Goal: Task Accomplishment & Management: Use online tool/utility

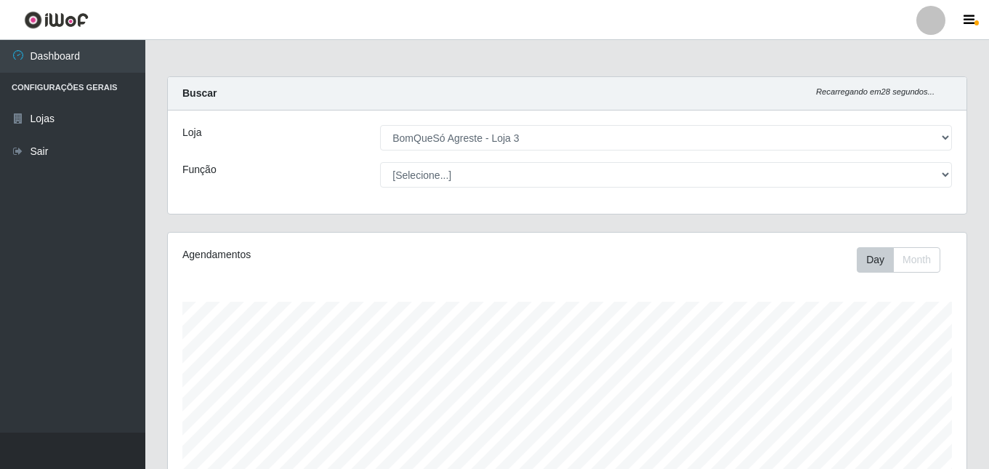
select select "215"
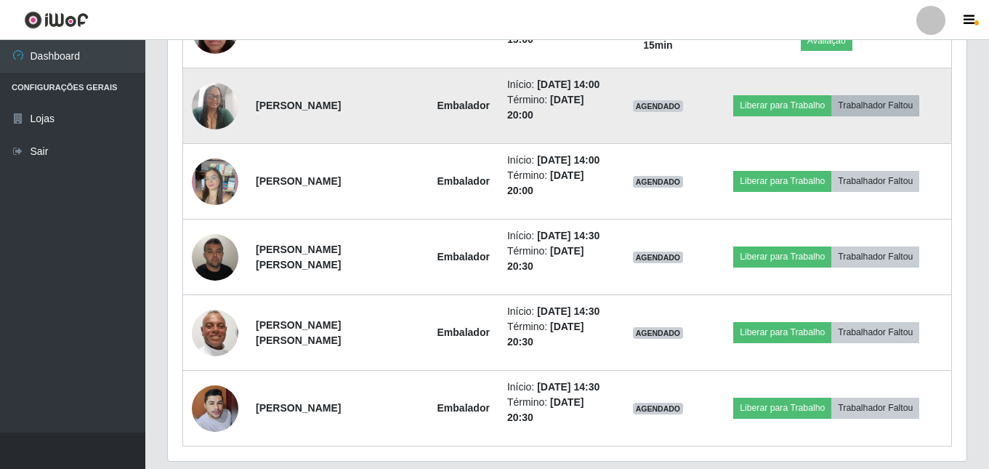
scroll to position [921, 0]
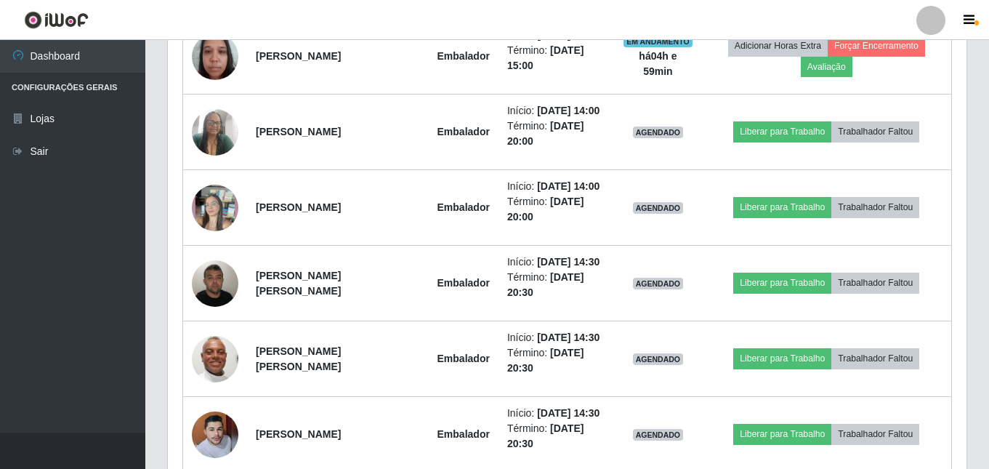
click at [975, 234] on div "Hoje 1 dia 3 [PERSON_NAME] 1 Semana Não encerrados Trabalhador Posição Data Sta…" at bounding box center [567, 68] width 822 height 873
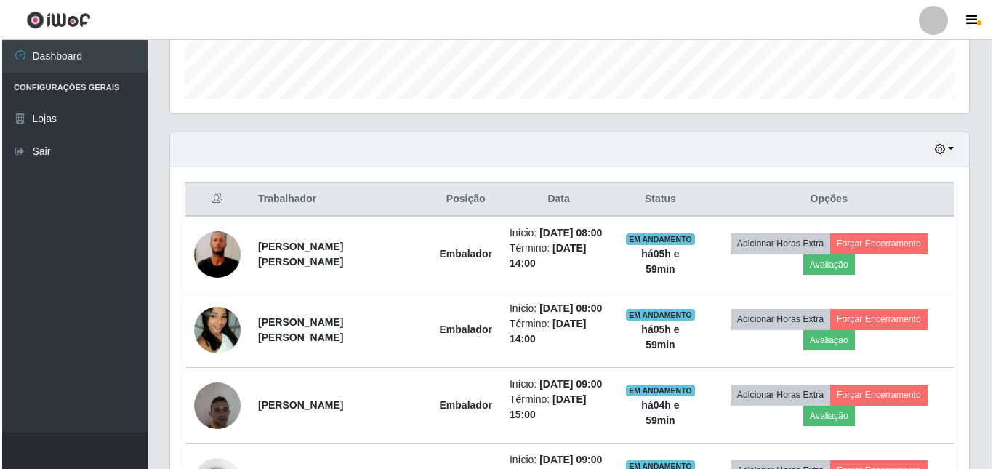
scroll to position [412, 0]
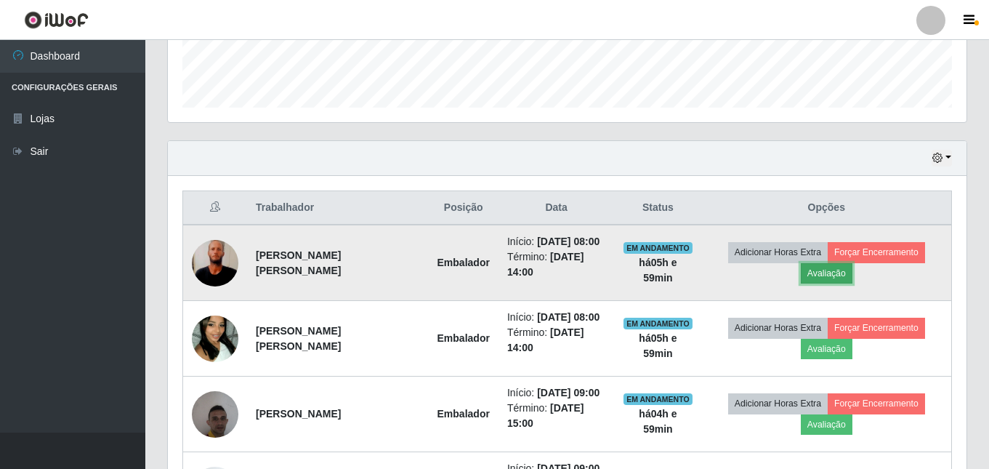
click at [836, 276] on button "Avaliação" at bounding box center [827, 273] width 52 height 20
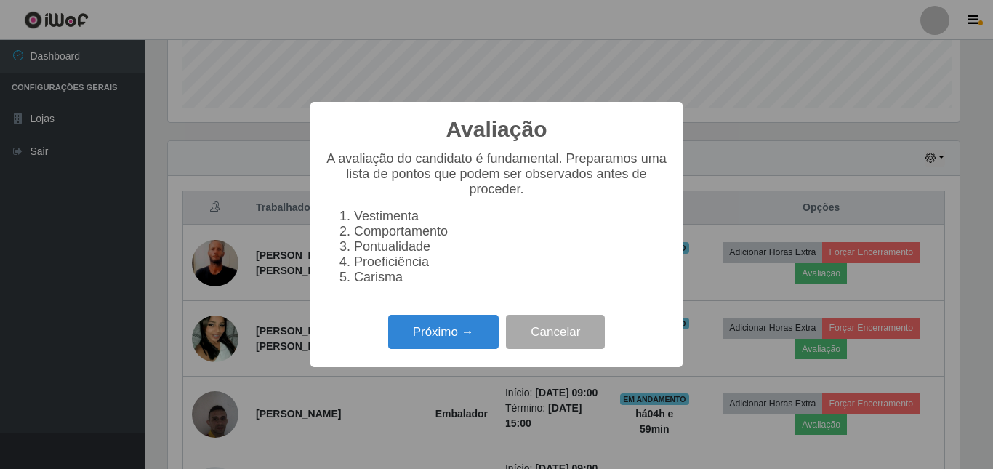
scroll to position [302, 791]
click at [422, 340] on button "Próximo →" at bounding box center [443, 332] width 110 height 34
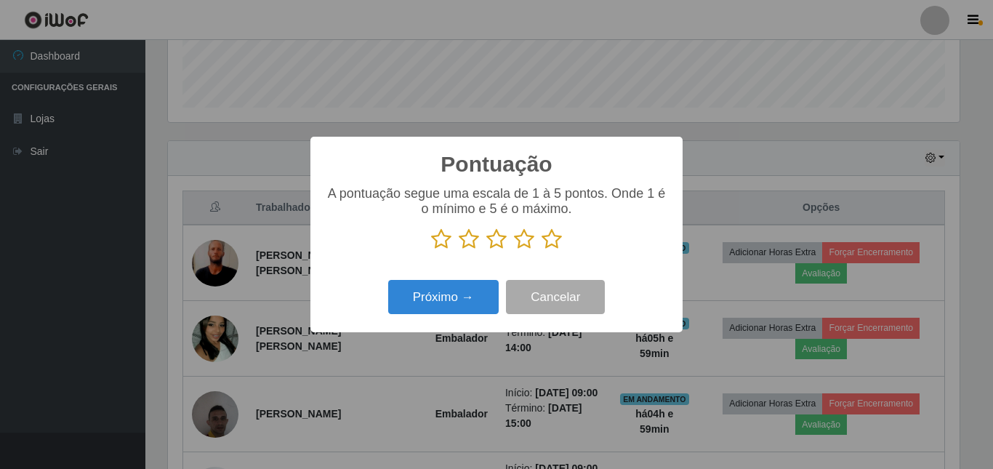
click at [544, 240] on icon at bounding box center [551, 239] width 20 height 22
click at [541, 250] on input "radio" at bounding box center [541, 250] width 0 height 0
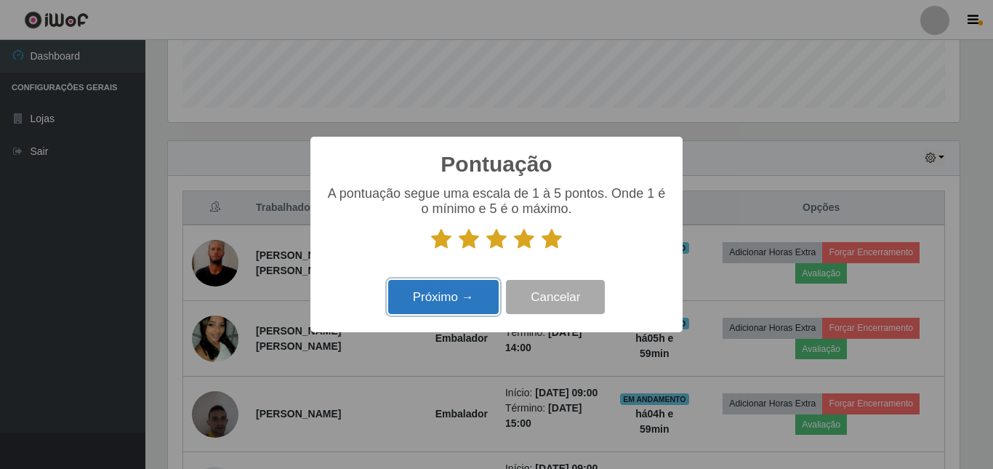
click at [467, 298] on button "Próximo →" at bounding box center [443, 297] width 110 height 34
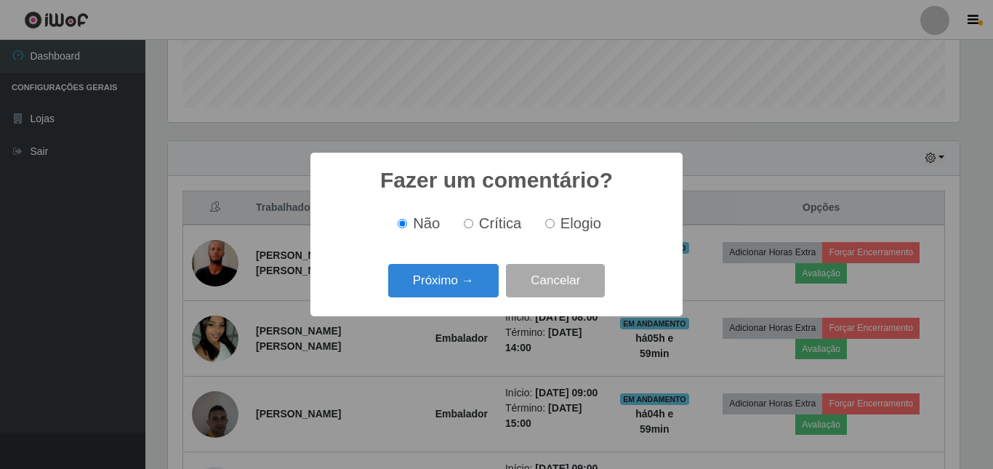
click at [562, 231] on span "Elogio" at bounding box center [580, 223] width 41 height 16
click at [554, 228] on input "Elogio" at bounding box center [549, 223] width 9 height 9
radio input "true"
click at [457, 275] on button "Próximo →" at bounding box center [443, 281] width 110 height 34
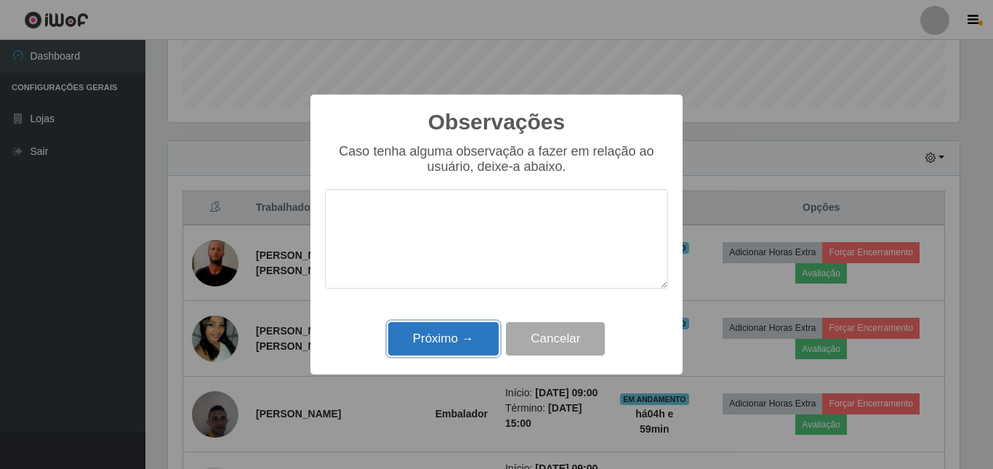
click at [459, 330] on button "Próximo →" at bounding box center [443, 339] width 110 height 34
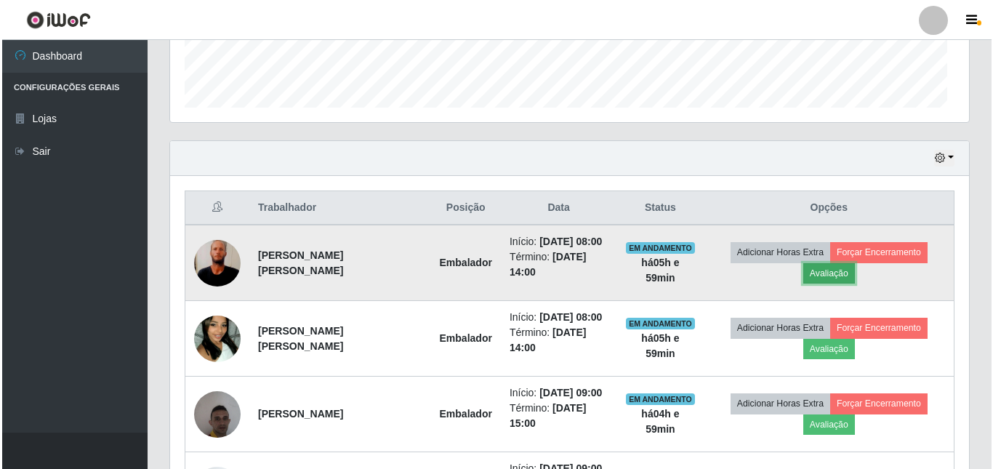
scroll to position [302, 799]
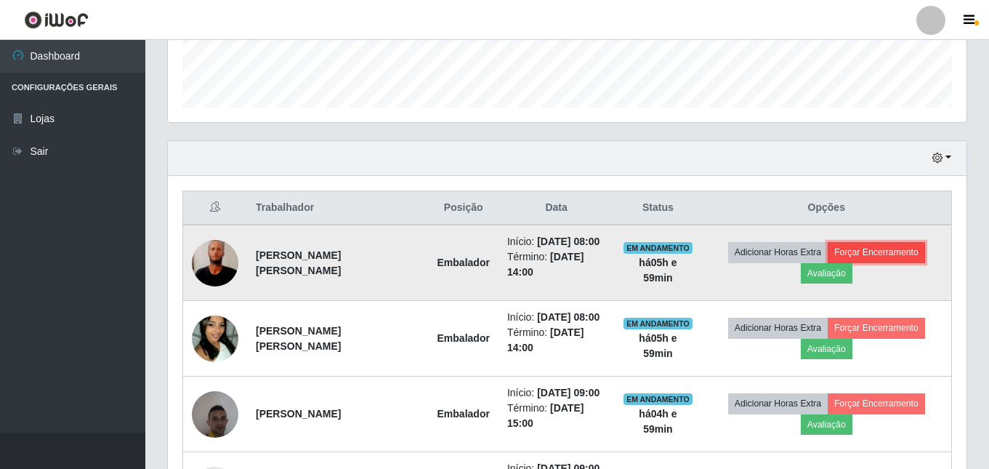
click at [902, 253] on button "Forçar Encerramento" at bounding box center [876, 252] width 97 height 20
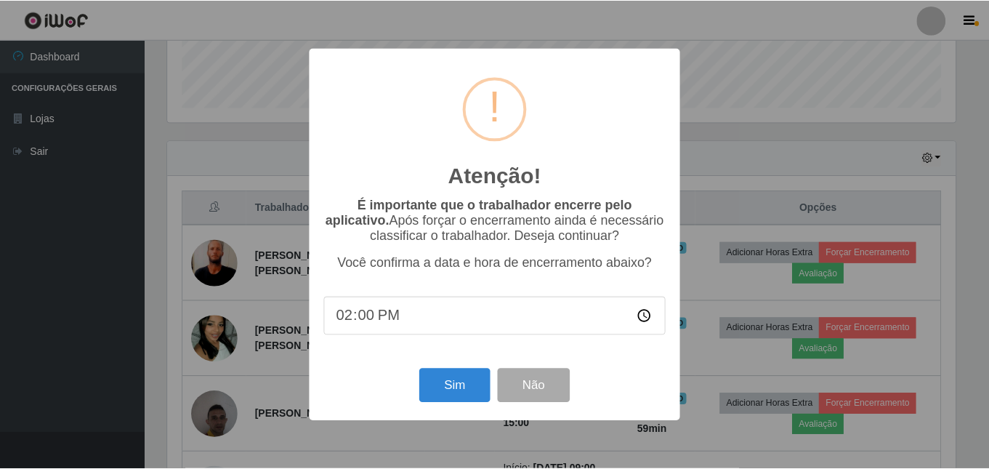
scroll to position [302, 791]
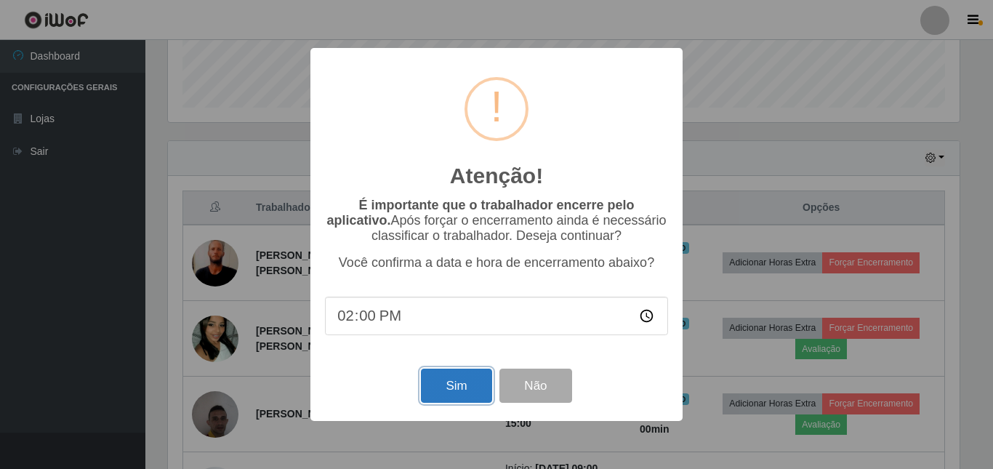
click at [465, 386] on button "Sim" at bounding box center [456, 385] width 70 height 34
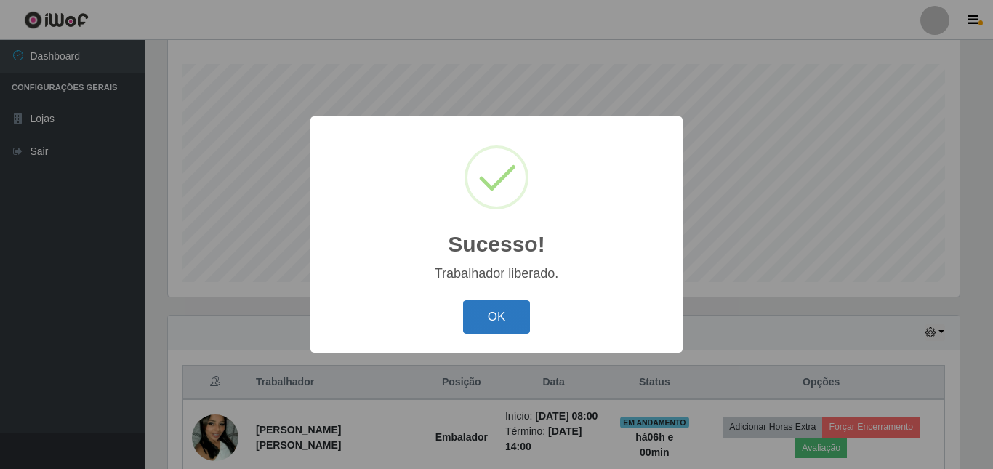
click at [480, 318] on button "OK" at bounding box center [497, 317] width 68 height 34
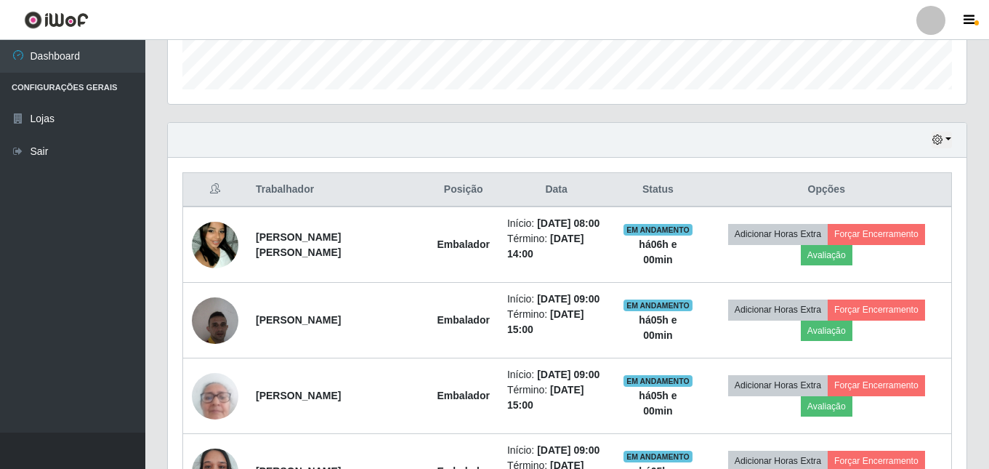
scroll to position [456, 0]
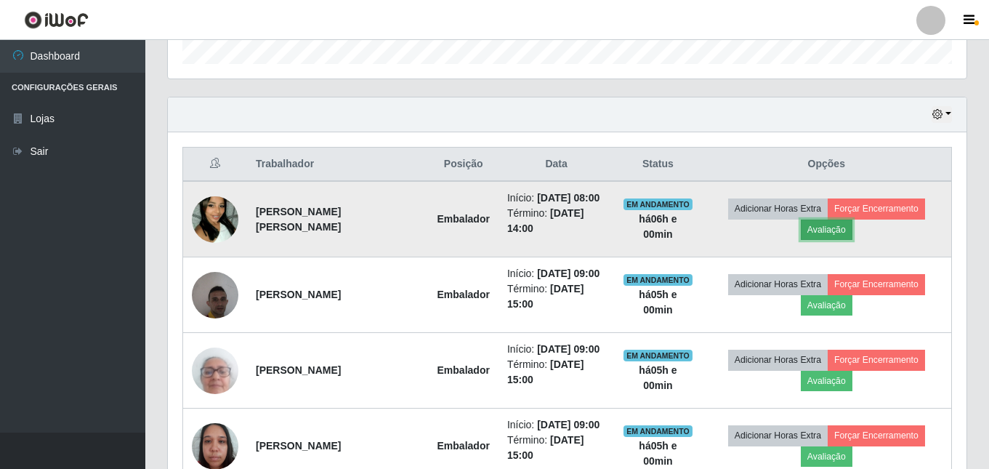
click at [829, 225] on button "Avaliação" at bounding box center [827, 229] width 52 height 20
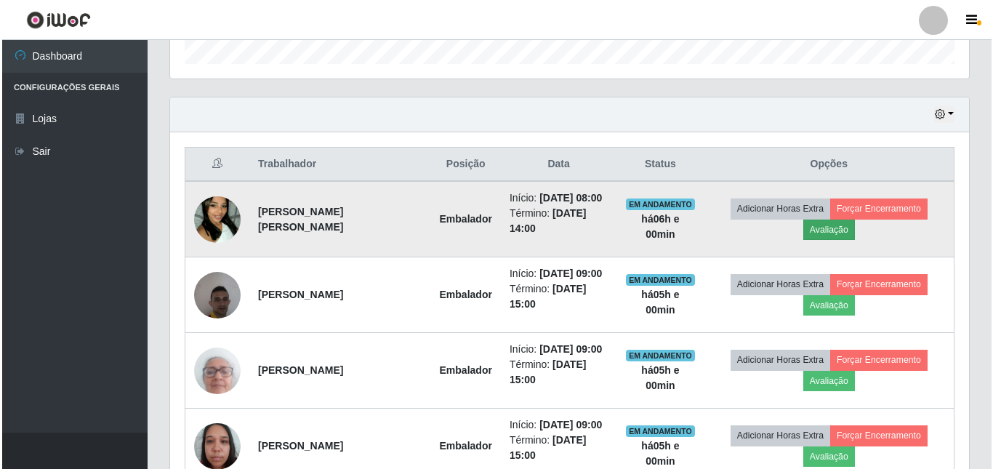
scroll to position [302, 791]
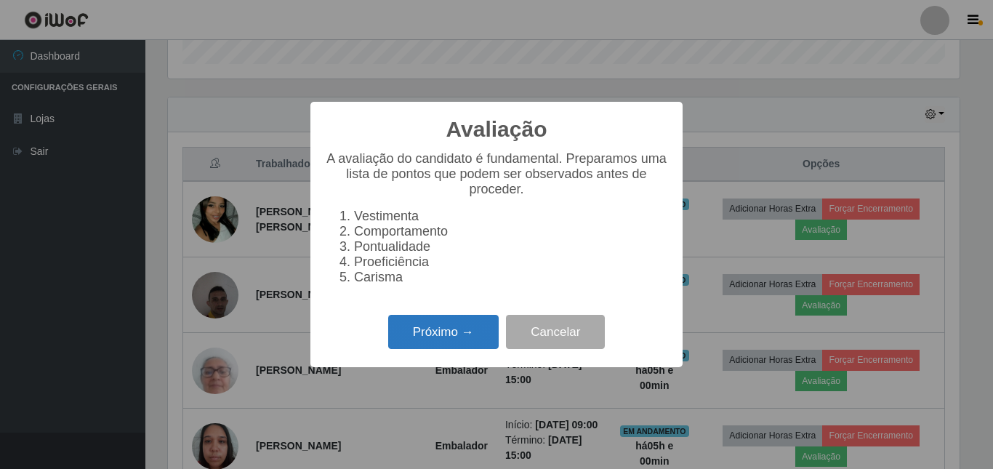
click at [408, 333] on button "Próximo →" at bounding box center [443, 332] width 110 height 34
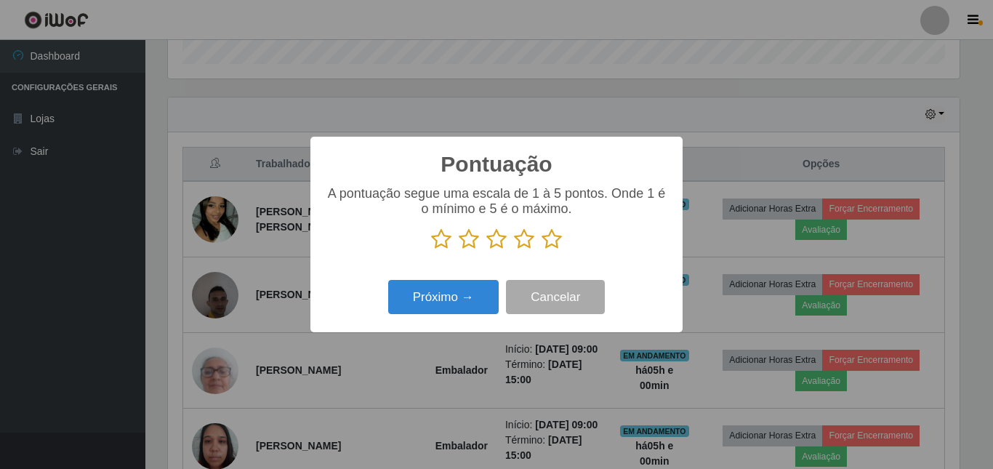
click at [551, 245] on icon at bounding box center [551, 239] width 20 height 22
click at [541, 250] on input "radio" at bounding box center [541, 250] width 0 height 0
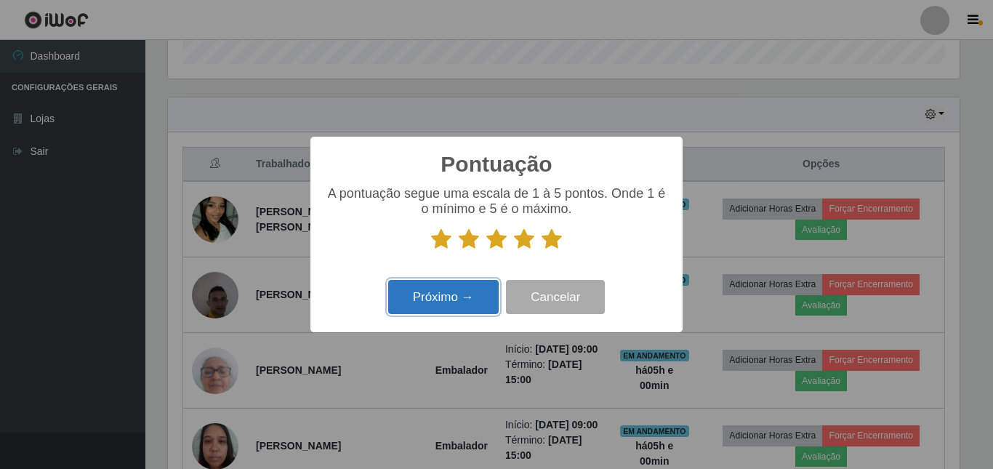
click at [432, 291] on button "Próximo →" at bounding box center [443, 297] width 110 height 34
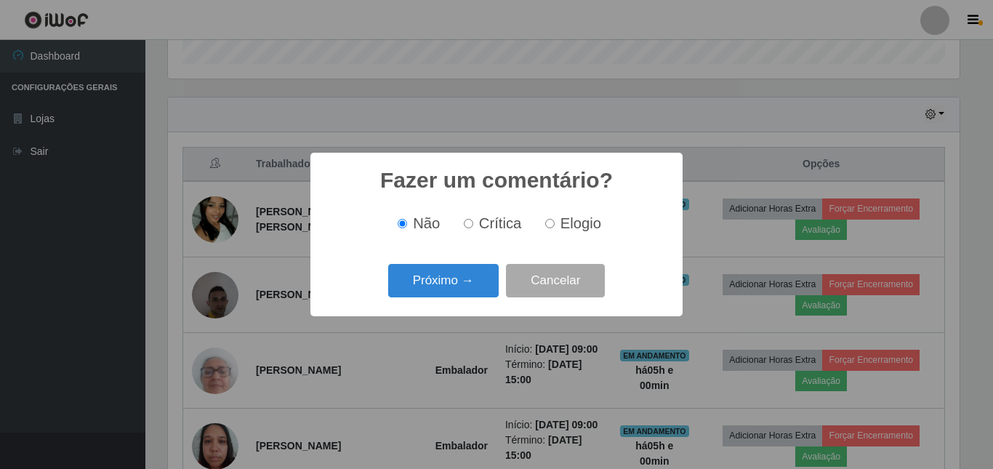
click at [550, 222] on input "Elogio" at bounding box center [549, 223] width 9 height 9
radio input "true"
click at [440, 279] on button "Próximo →" at bounding box center [443, 281] width 110 height 34
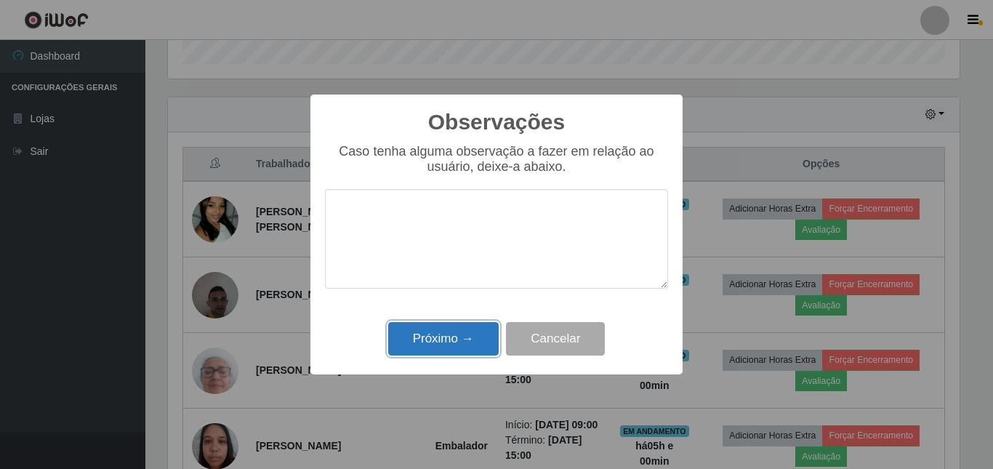
click at [441, 345] on button "Próximo →" at bounding box center [443, 339] width 110 height 34
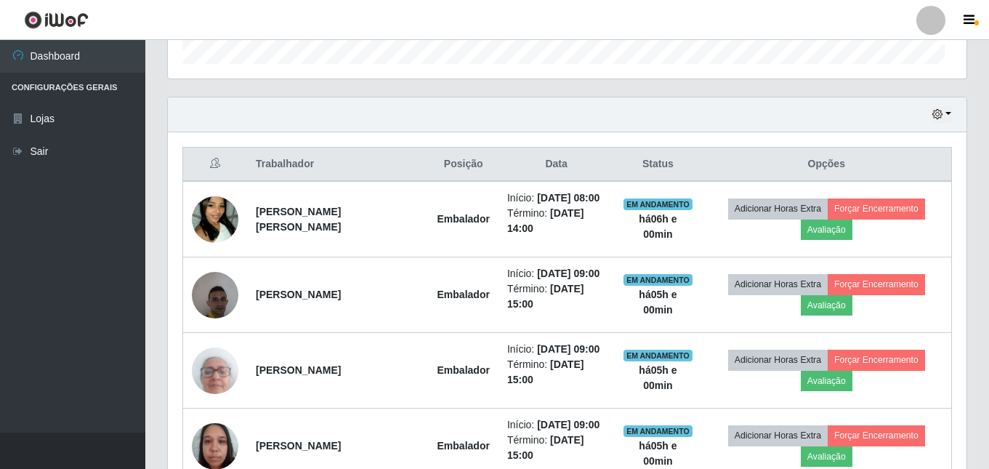
scroll to position [302, 799]
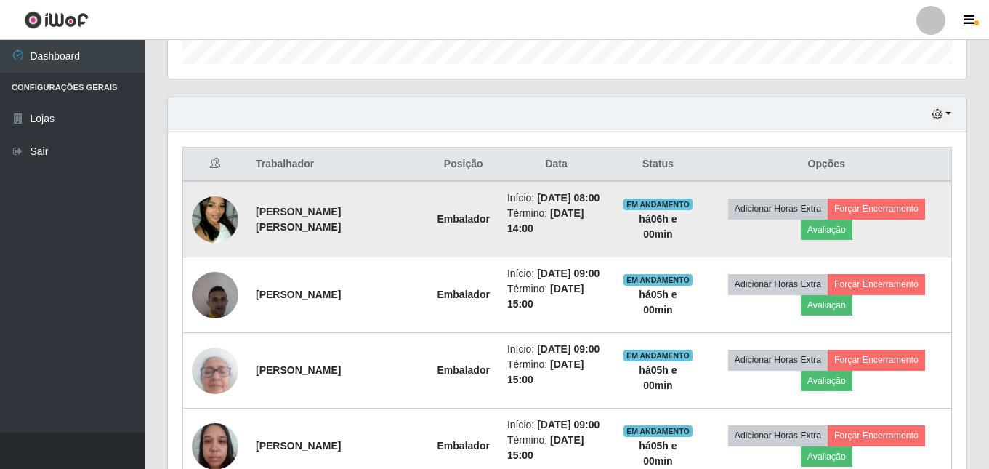
click at [900, 198] on td "Adicionar Horas Extra Forçar Encerramento Avaliação" at bounding box center [827, 219] width 250 height 76
click at [875, 211] on button "Forçar Encerramento" at bounding box center [876, 208] width 97 height 20
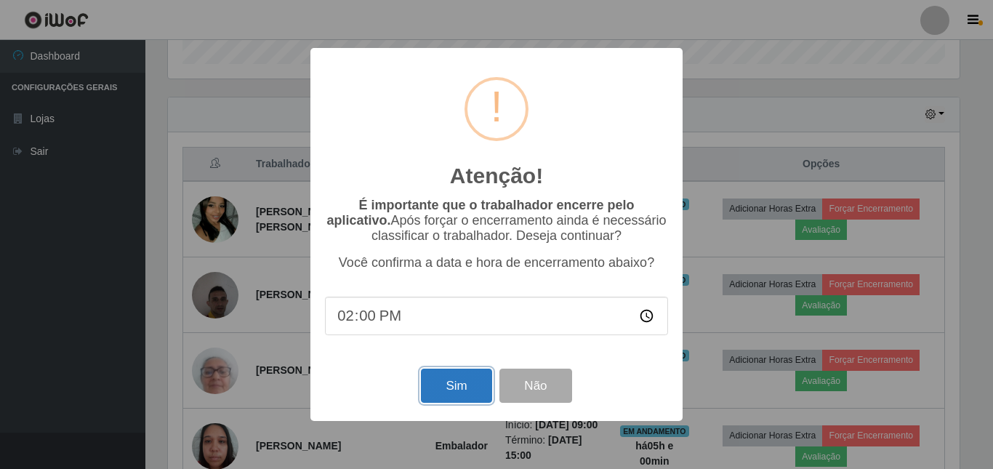
click at [440, 389] on button "Sim" at bounding box center [456, 385] width 70 height 34
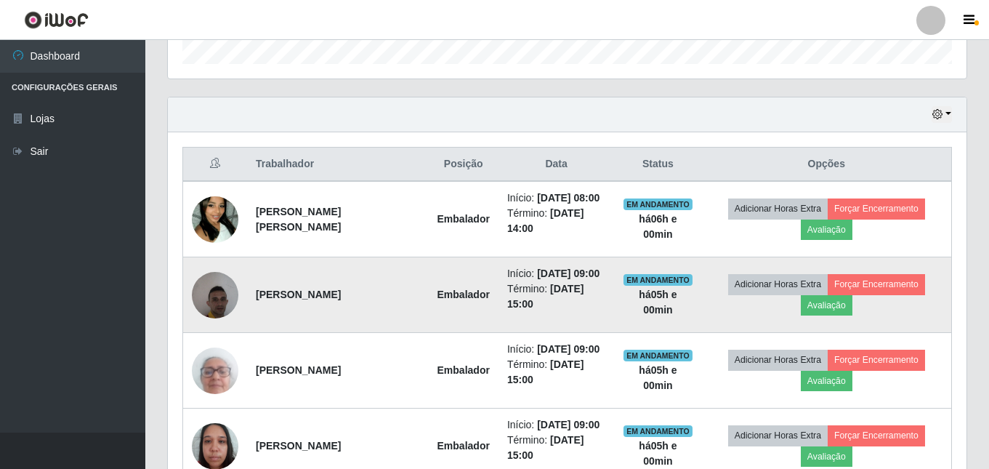
scroll to position [0, 0]
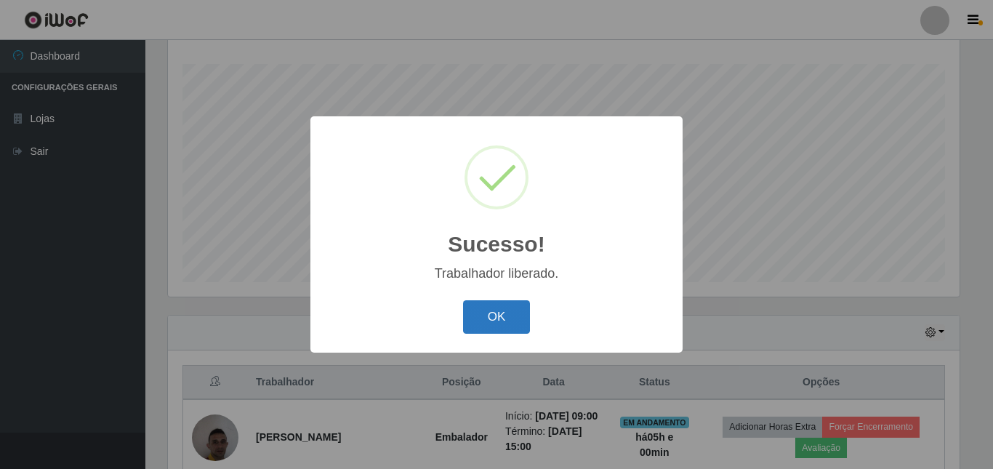
click at [509, 312] on button "OK" at bounding box center [497, 317] width 68 height 34
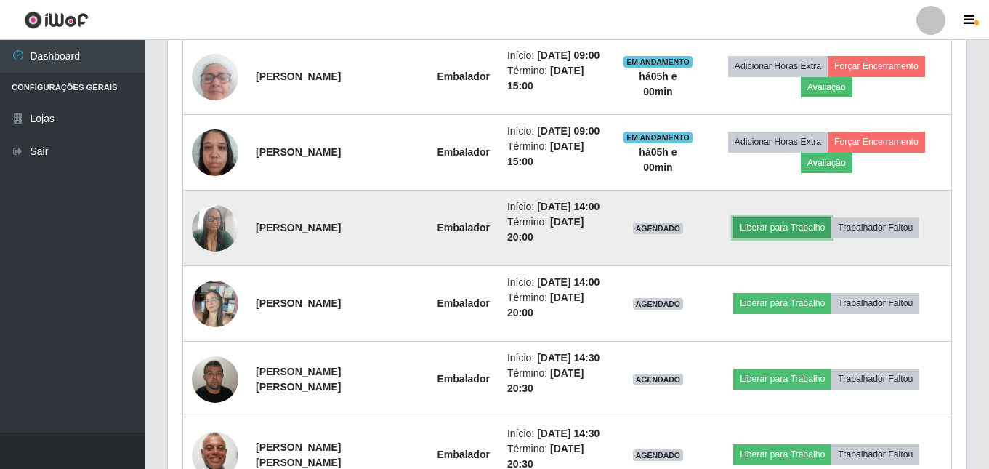
click at [792, 227] on button "Liberar para Trabalho" at bounding box center [782, 227] width 98 height 20
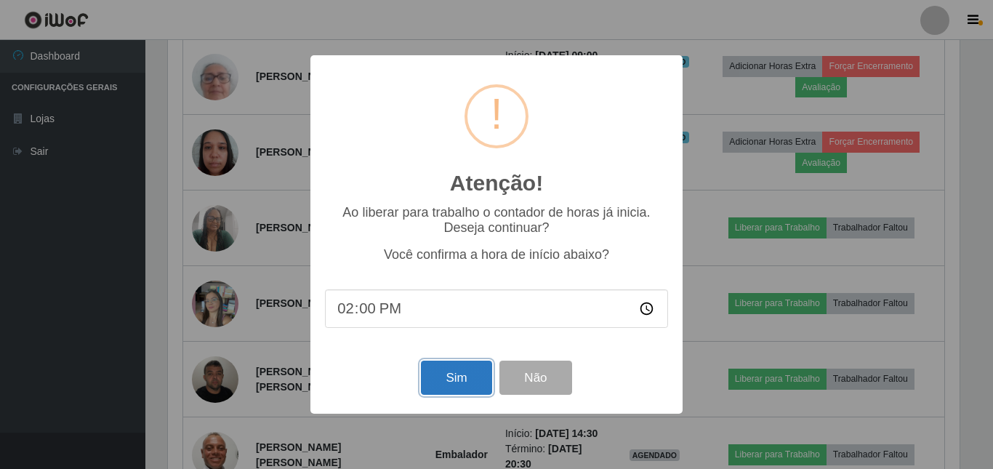
click at [469, 372] on button "Sim" at bounding box center [456, 377] width 70 height 34
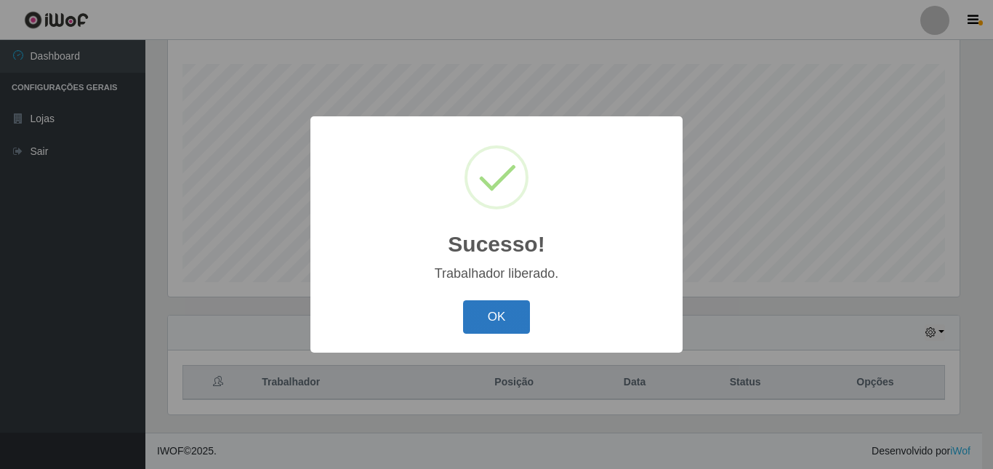
click at [485, 327] on button "OK" at bounding box center [497, 317] width 68 height 34
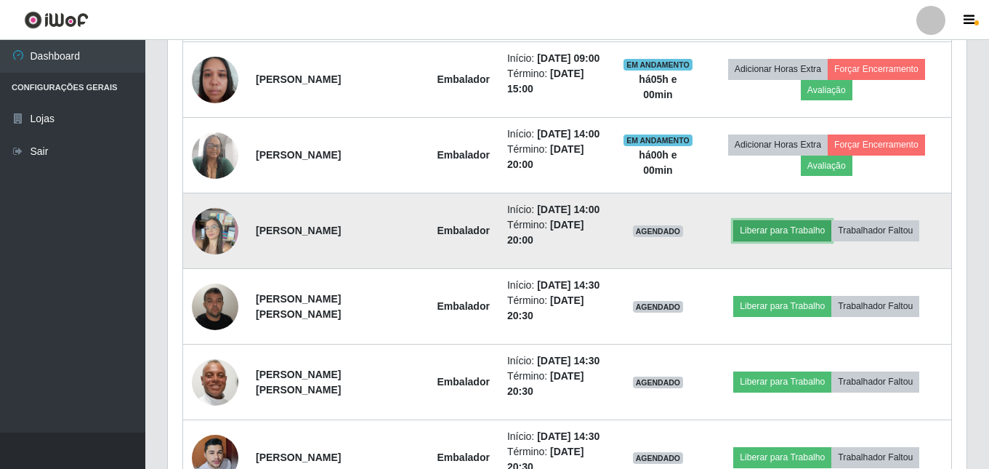
click at [767, 227] on button "Liberar para Trabalho" at bounding box center [782, 230] width 98 height 20
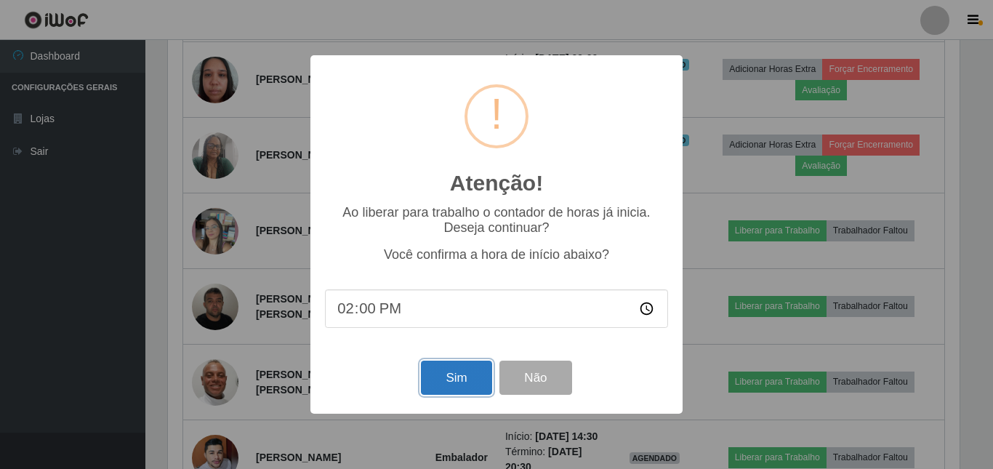
click at [443, 391] on button "Sim" at bounding box center [456, 377] width 70 height 34
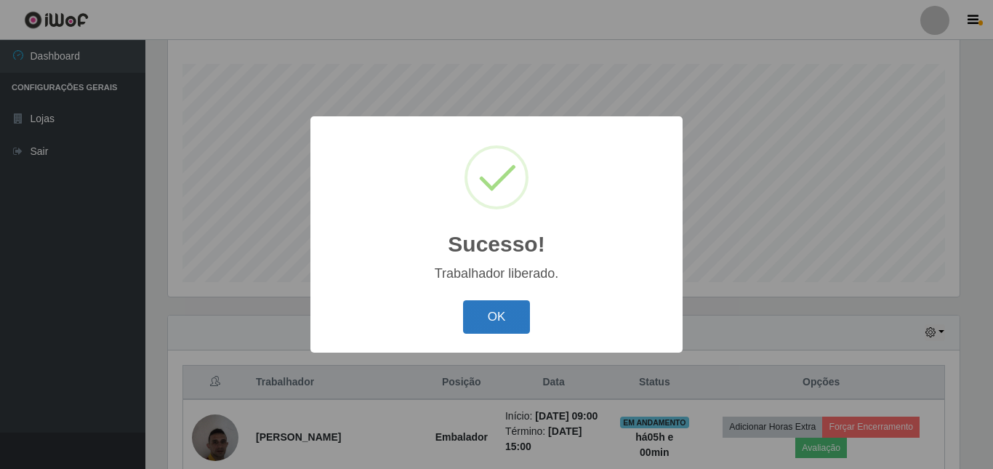
click at [488, 315] on button "OK" at bounding box center [497, 317] width 68 height 34
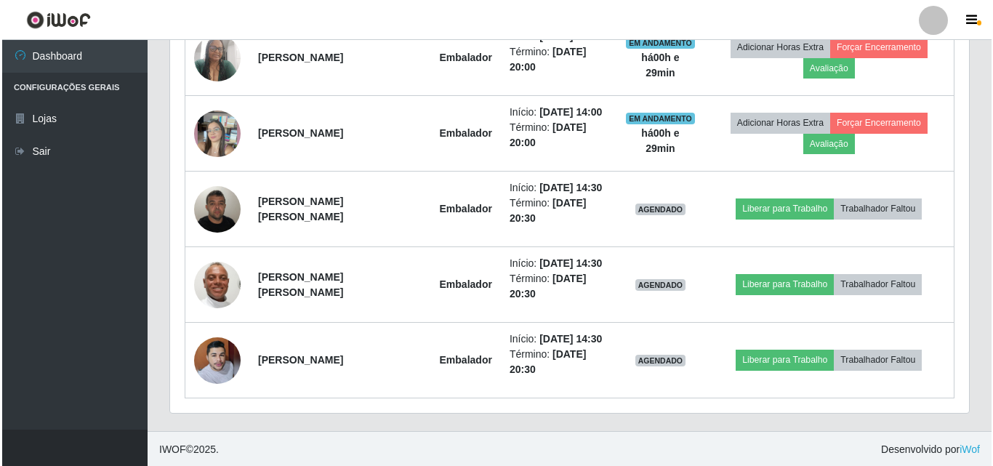
scroll to position [845, 0]
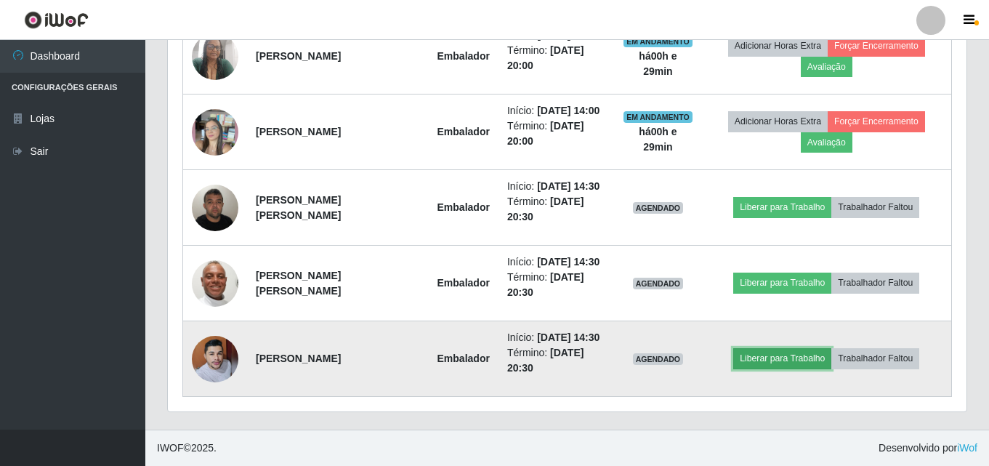
click at [758, 352] on button "Liberar para Trabalho" at bounding box center [782, 358] width 98 height 20
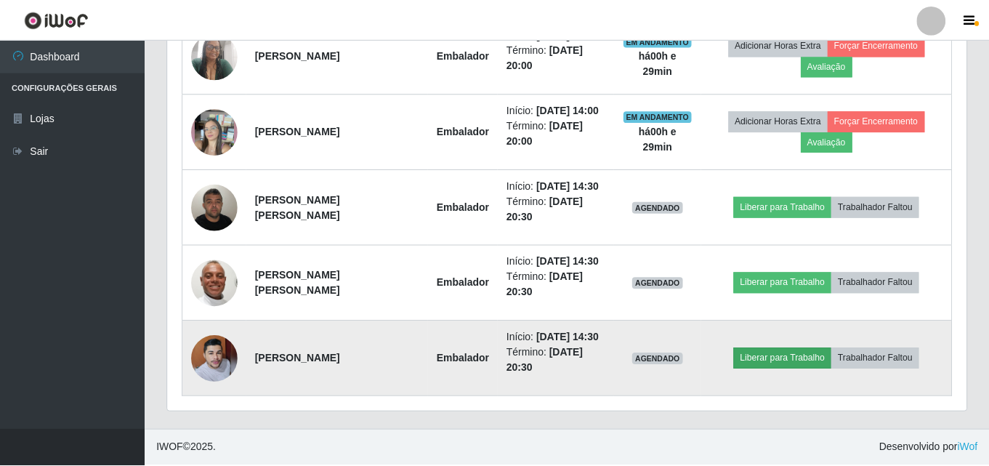
scroll to position [302, 791]
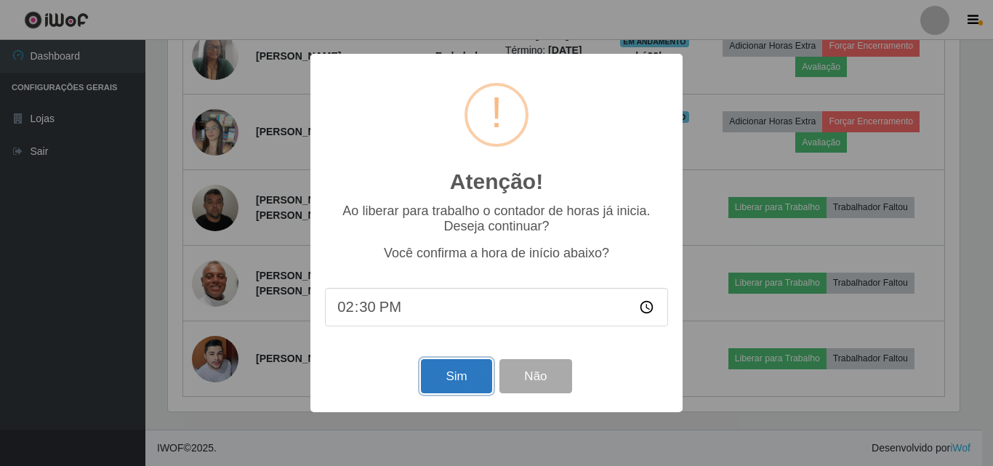
click at [477, 381] on button "Sim" at bounding box center [456, 376] width 70 height 34
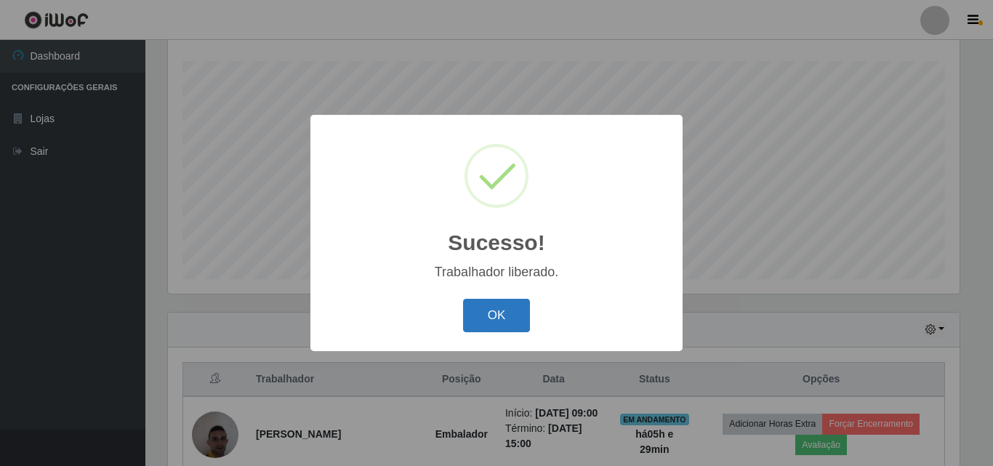
click at [480, 307] on button "OK" at bounding box center [497, 316] width 68 height 34
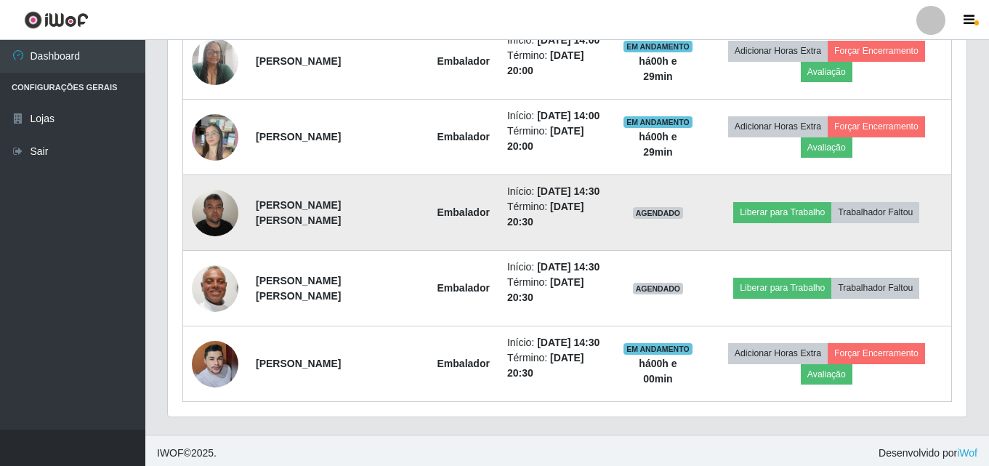
scroll to position [845, 0]
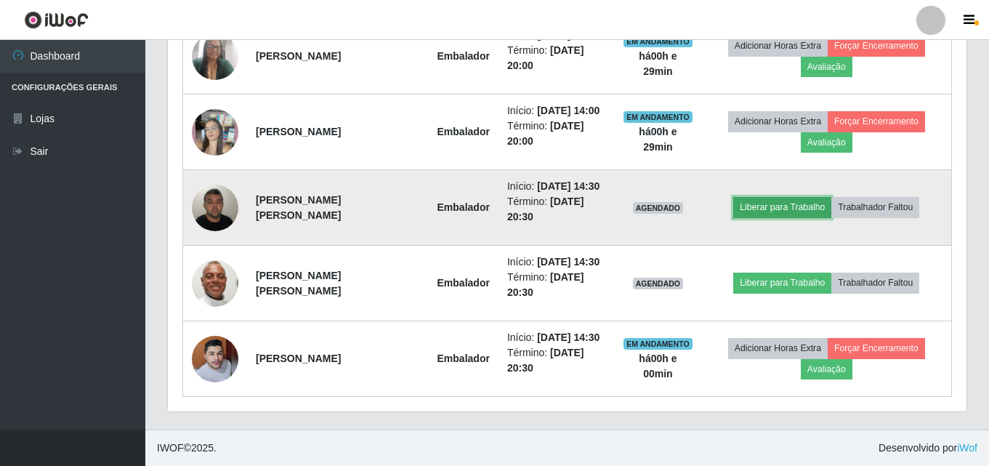
click at [799, 203] on button "Liberar para Trabalho" at bounding box center [782, 207] width 98 height 20
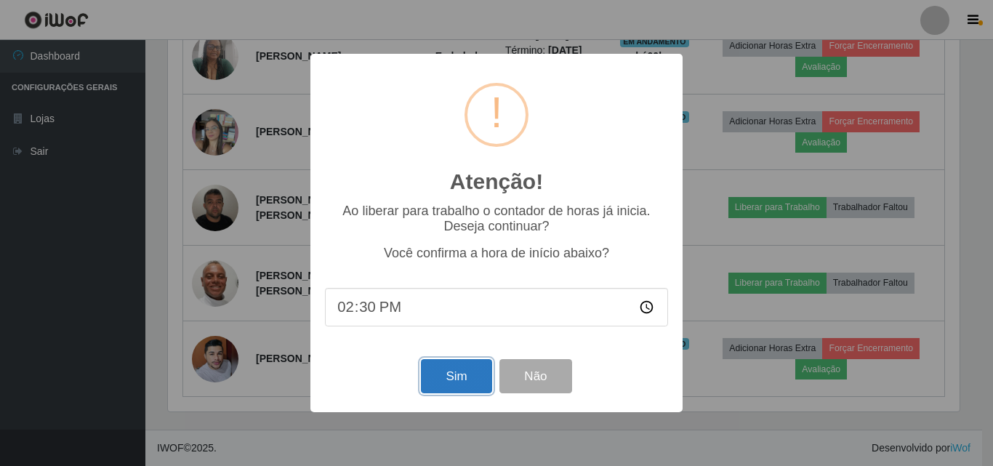
click at [476, 374] on button "Sim" at bounding box center [456, 376] width 70 height 34
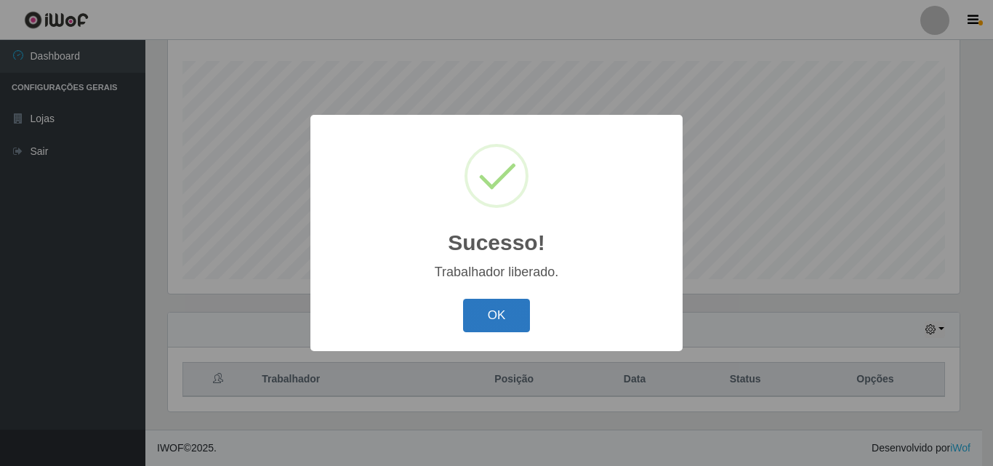
click at [509, 309] on button "OK" at bounding box center [497, 316] width 68 height 34
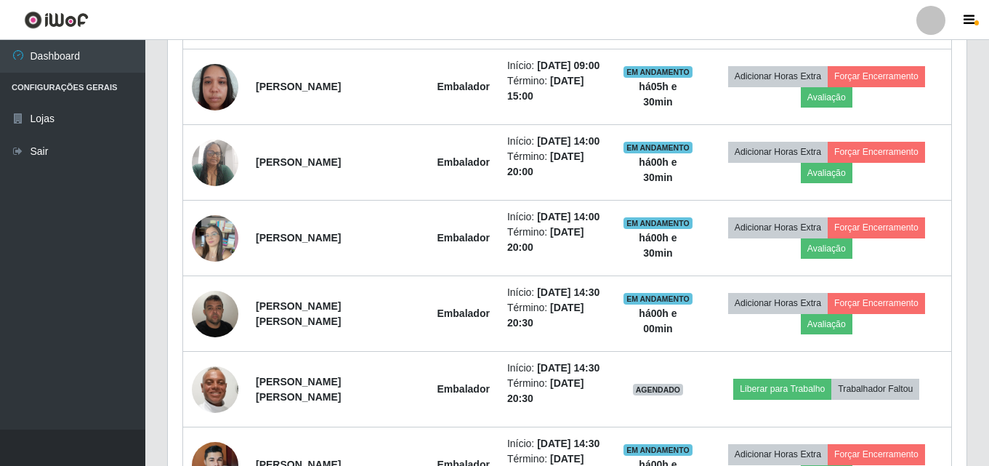
scroll to position [749, 0]
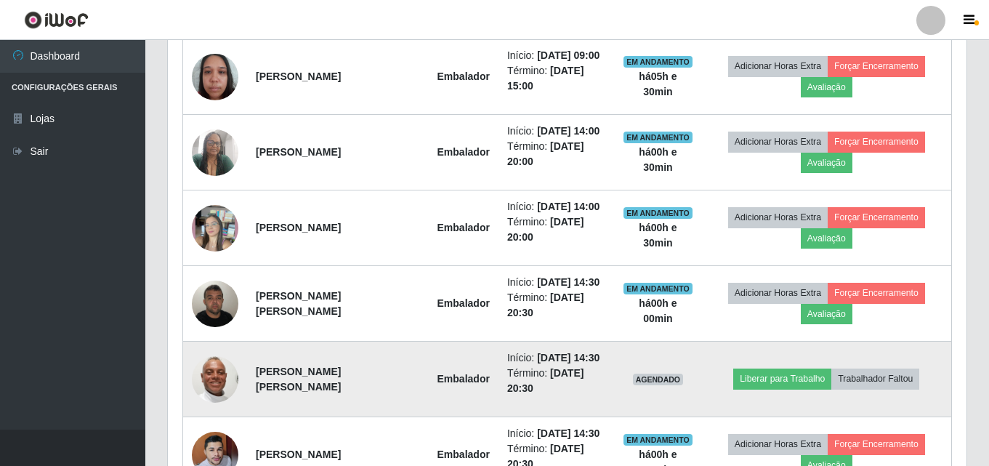
click at [220, 391] on img at bounding box center [215, 379] width 47 height 83
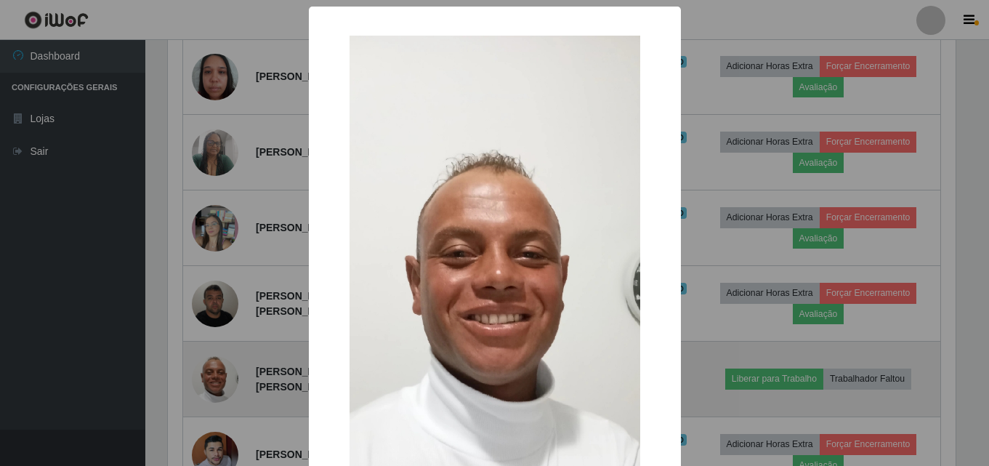
scroll to position [302, 791]
click at [220, 391] on div "× OK Cancel" at bounding box center [496, 233] width 993 height 466
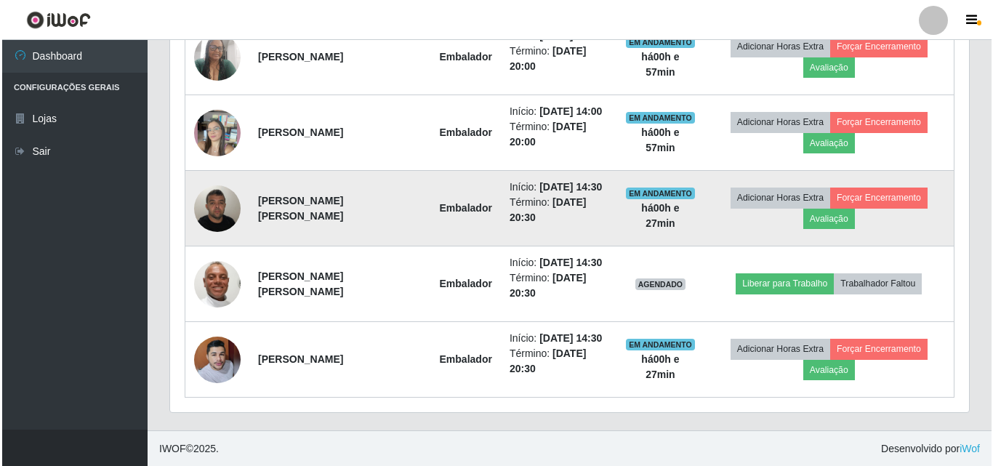
scroll to position [845, 0]
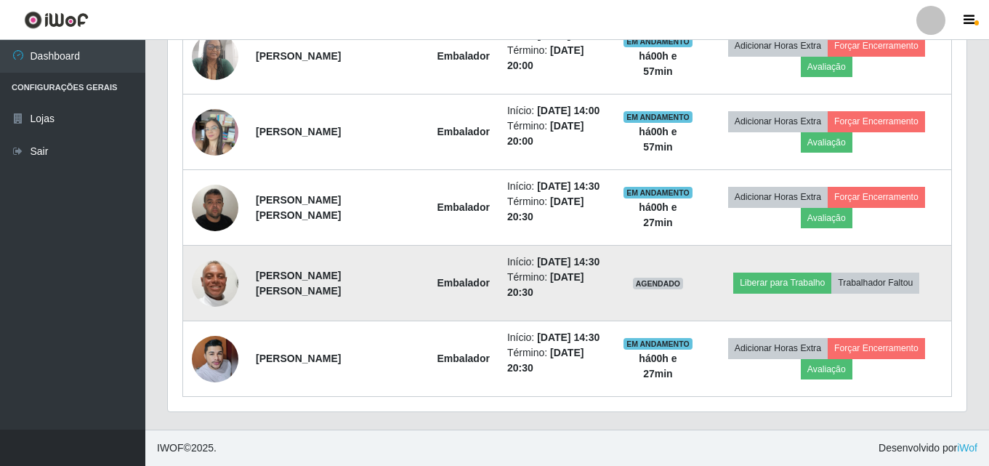
click at [218, 288] on img at bounding box center [215, 283] width 47 height 83
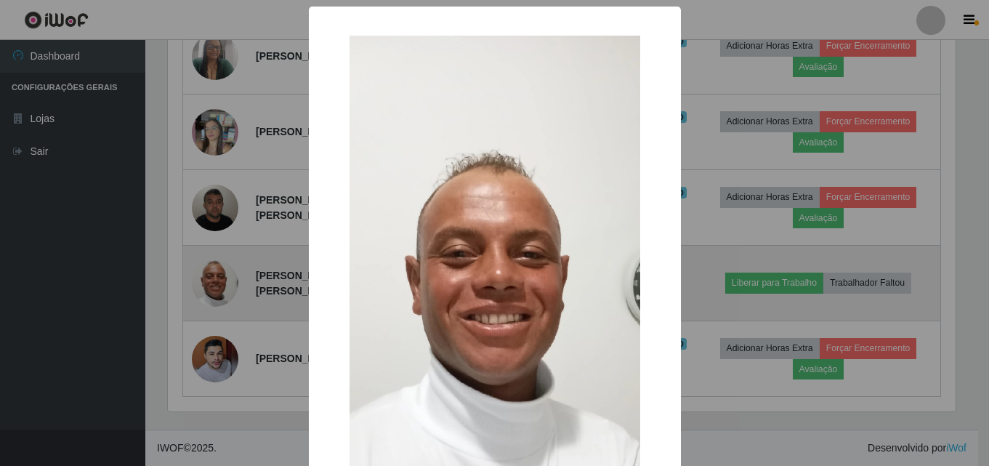
scroll to position [302, 791]
click at [218, 288] on div "× OK Cancel" at bounding box center [496, 233] width 993 height 466
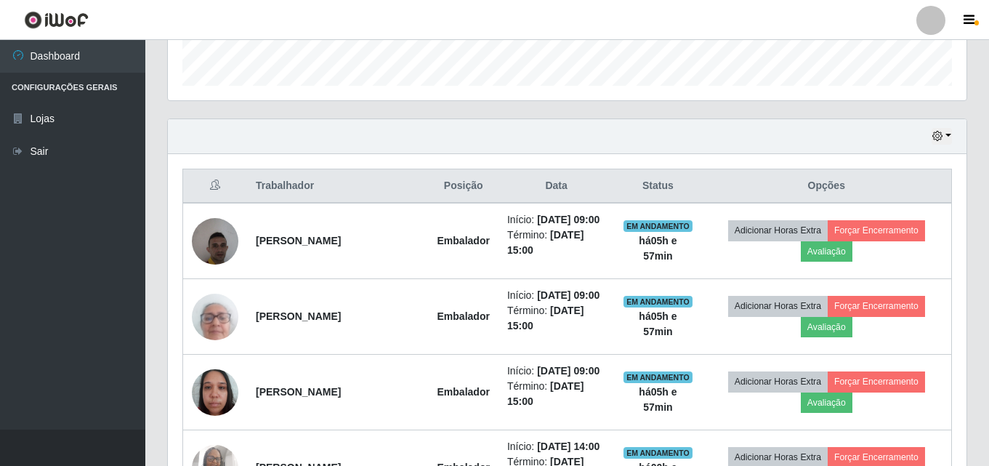
scroll to position [409, 0]
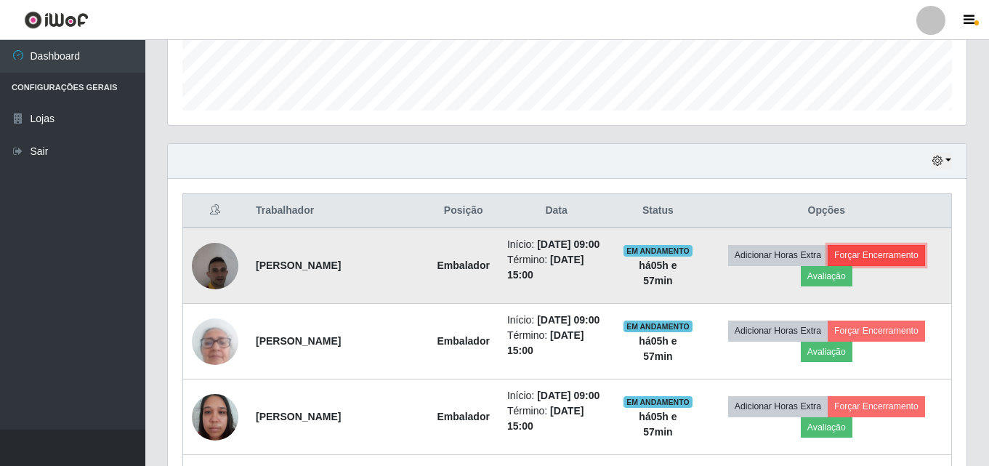
click at [884, 255] on button "Forçar Encerramento" at bounding box center [876, 255] width 97 height 20
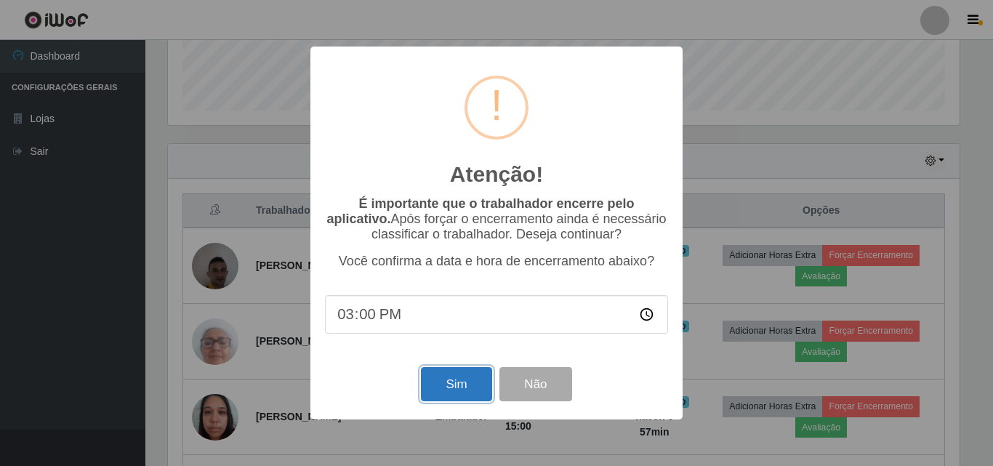
click at [455, 381] on button "Sim" at bounding box center [456, 384] width 70 height 34
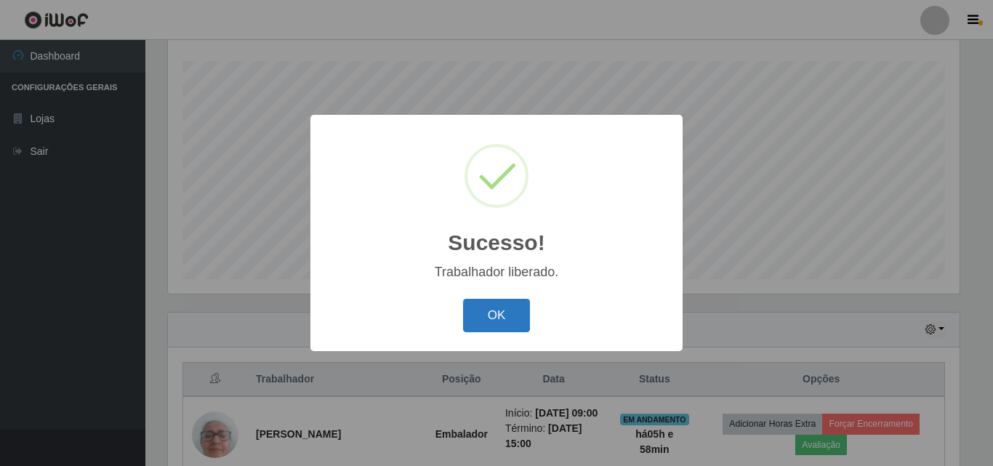
click at [472, 326] on button "OK" at bounding box center [497, 316] width 68 height 34
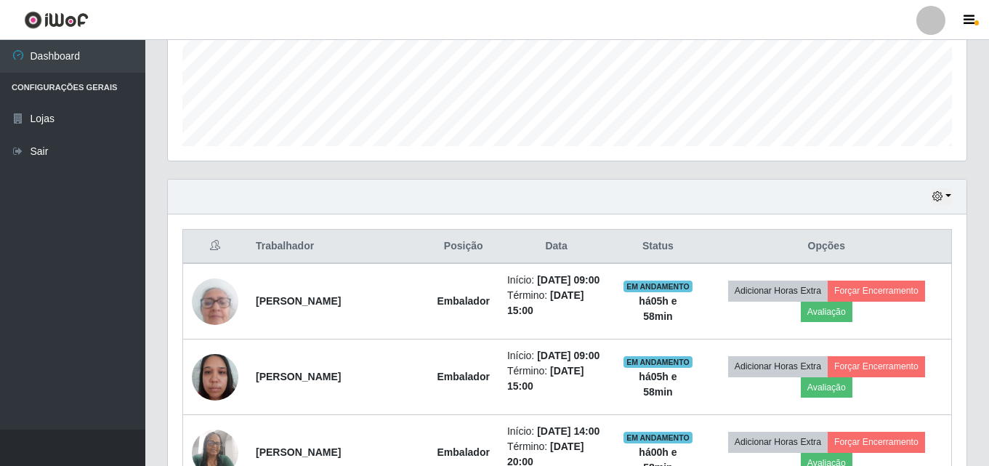
scroll to position [386, 0]
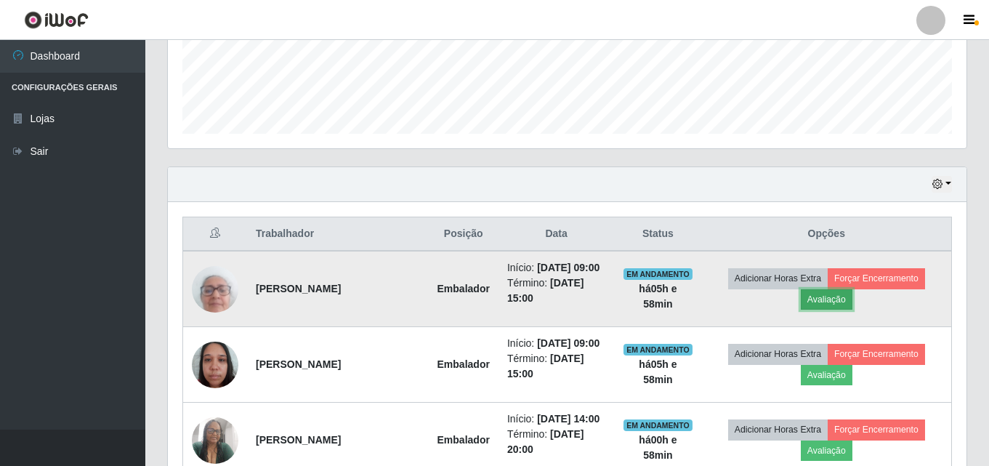
click at [835, 294] on button "Avaliação" at bounding box center [827, 299] width 52 height 20
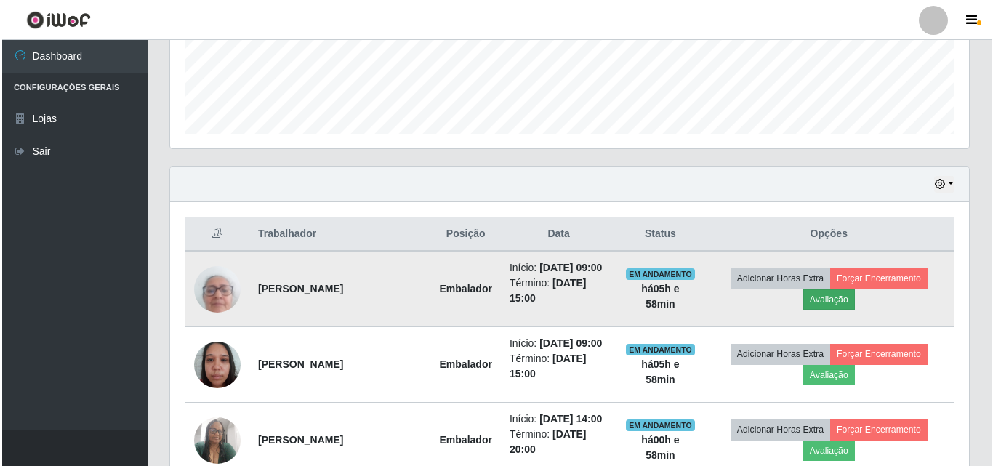
scroll to position [302, 791]
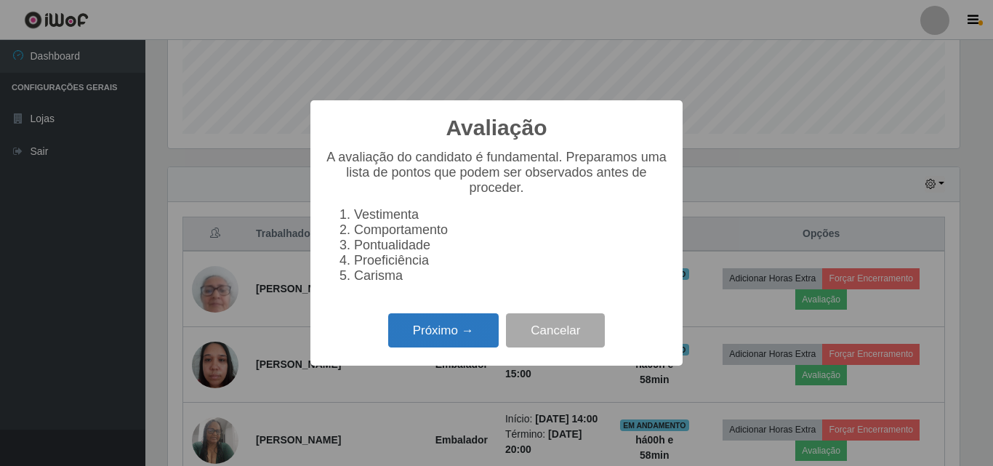
click at [462, 341] on button "Próximo →" at bounding box center [443, 330] width 110 height 34
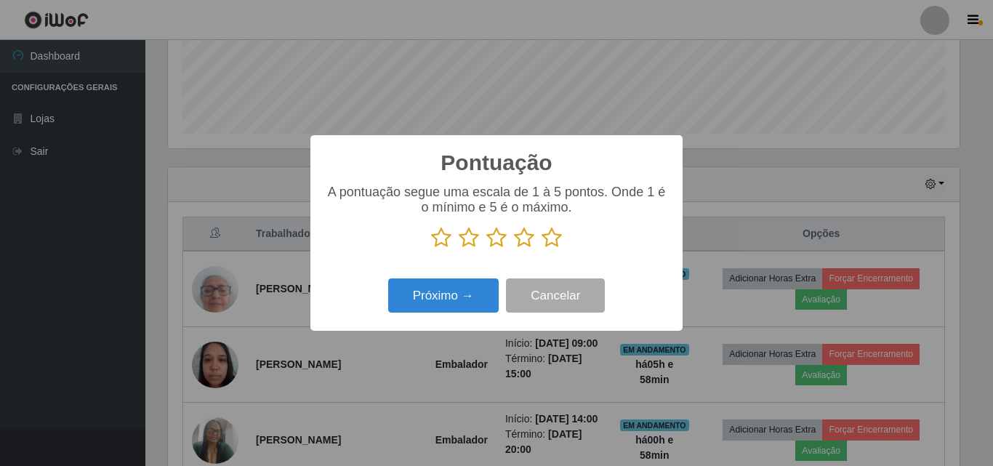
click at [554, 240] on icon at bounding box center [551, 238] width 20 height 22
click at [541, 249] on input "radio" at bounding box center [541, 249] width 0 height 0
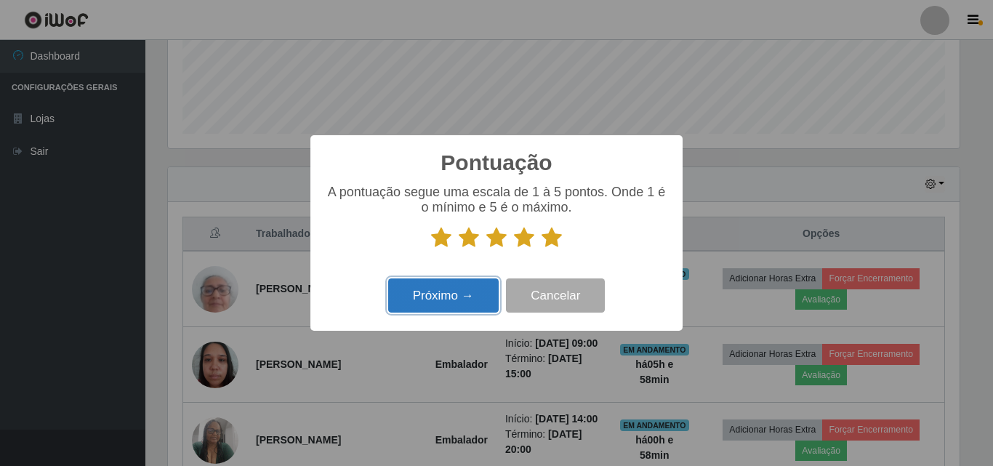
click at [489, 290] on button "Próximo →" at bounding box center [443, 295] width 110 height 34
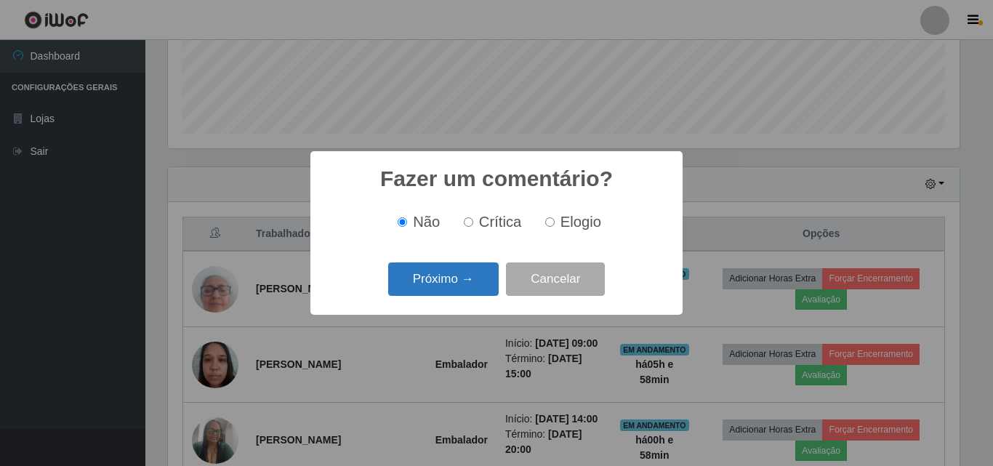
click at [480, 271] on button "Próximo →" at bounding box center [443, 279] width 110 height 34
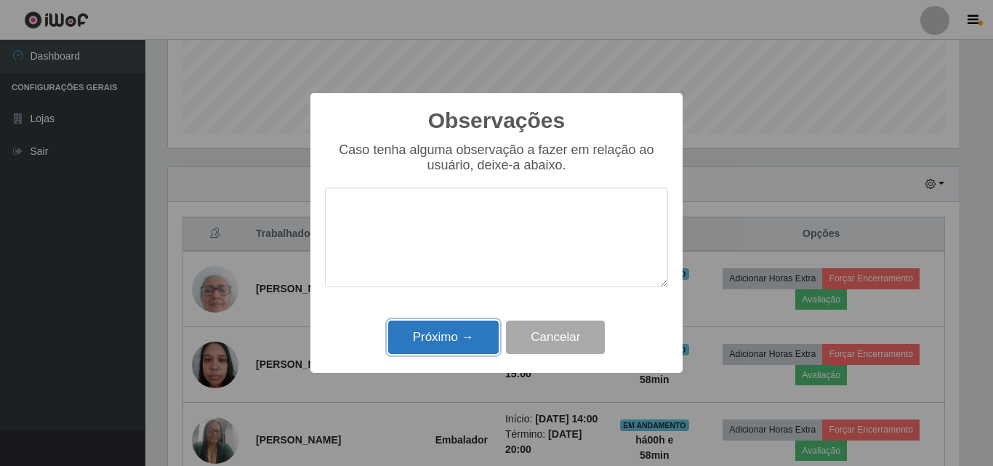
click at [465, 328] on button "Próximo →" at bounding box center [443, 337] width 110 height 34
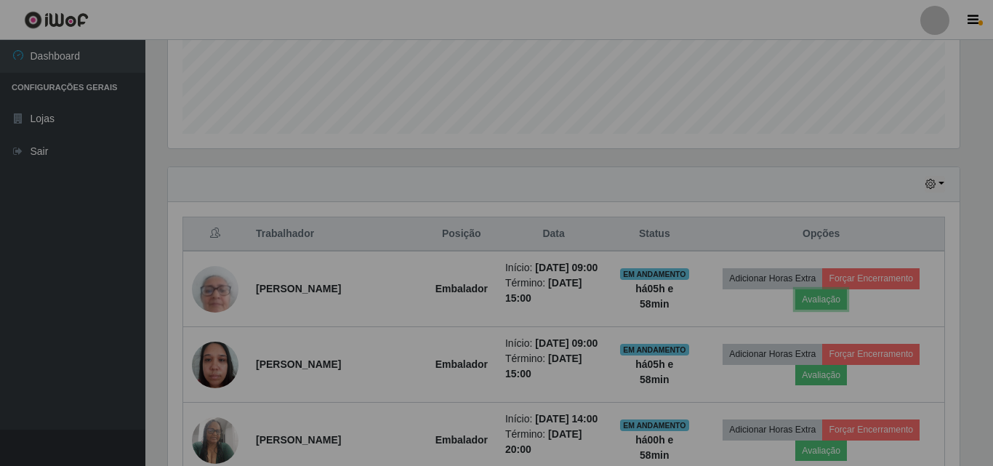
scroll to position [302, 799]
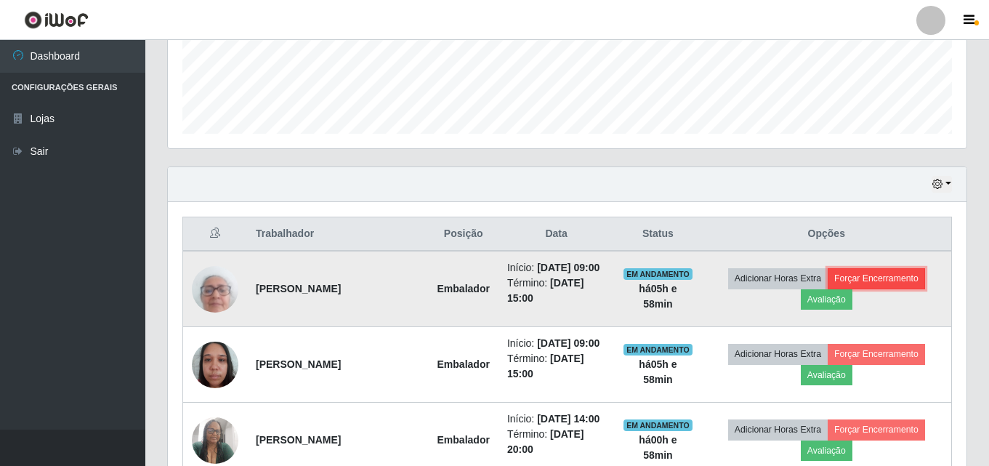
click at [905, 286] on button "Forçar Encerramento" at bounding box center [876, 278] width 97 height 20
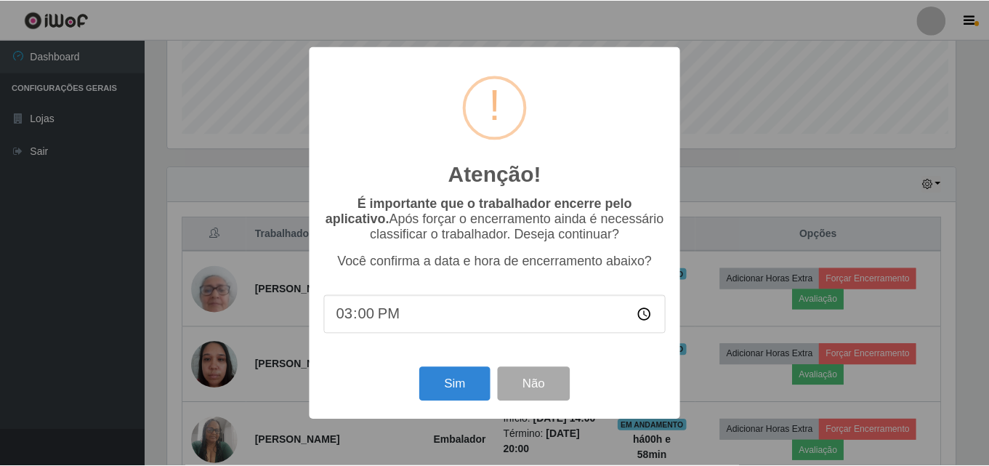
scroll to position [302, 791]
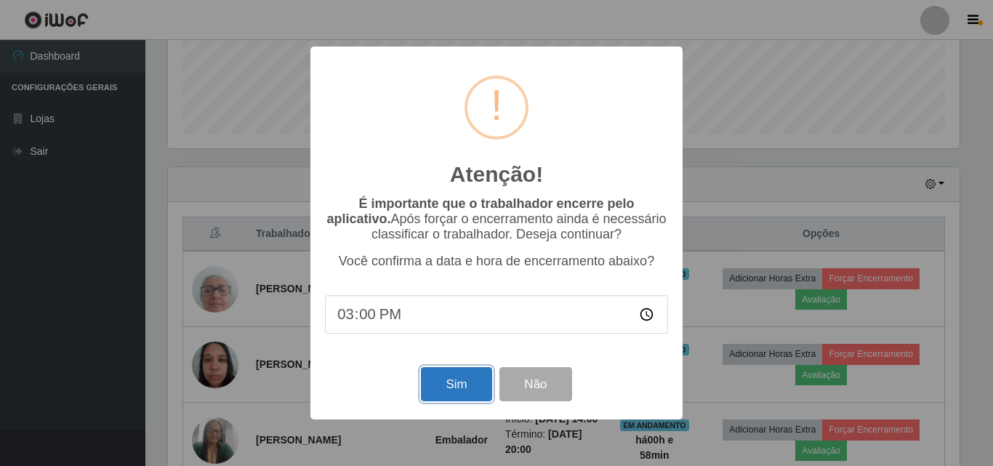
click at [465, 379] on button "Sim" at bounding box center [456, 384] width 70 height 34
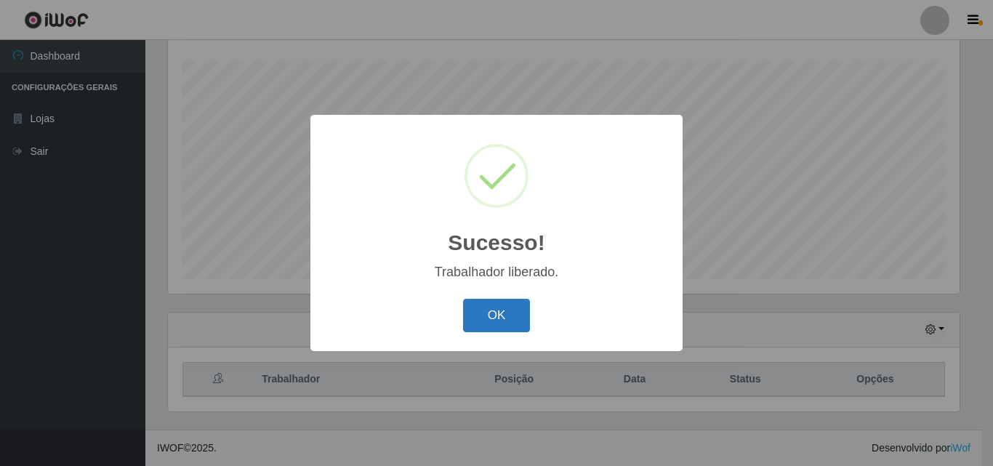
click at [476, 320] on button "OK" at bounding box center [497, 316] width 68 height 34
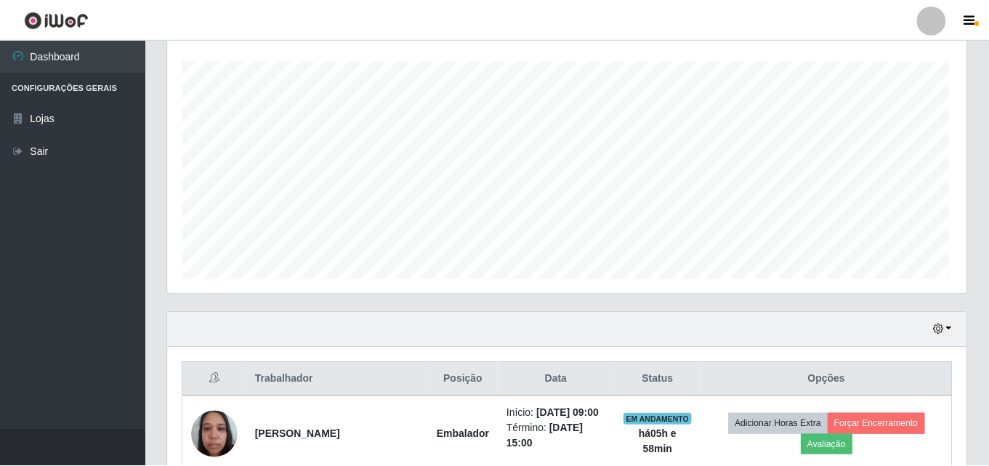
scroll to position [726353, 725856]
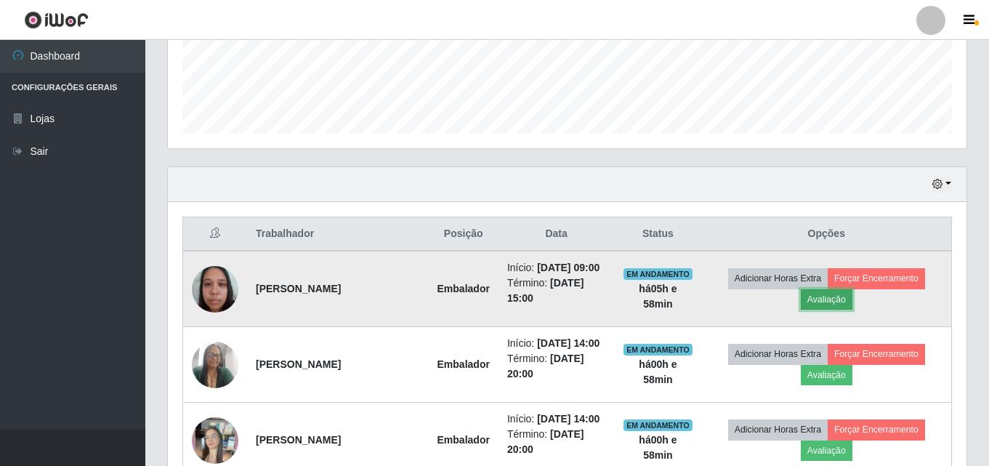
click at [806, 299] on button "Avaliação" at bounding box center [827, 299] width 52 height 20
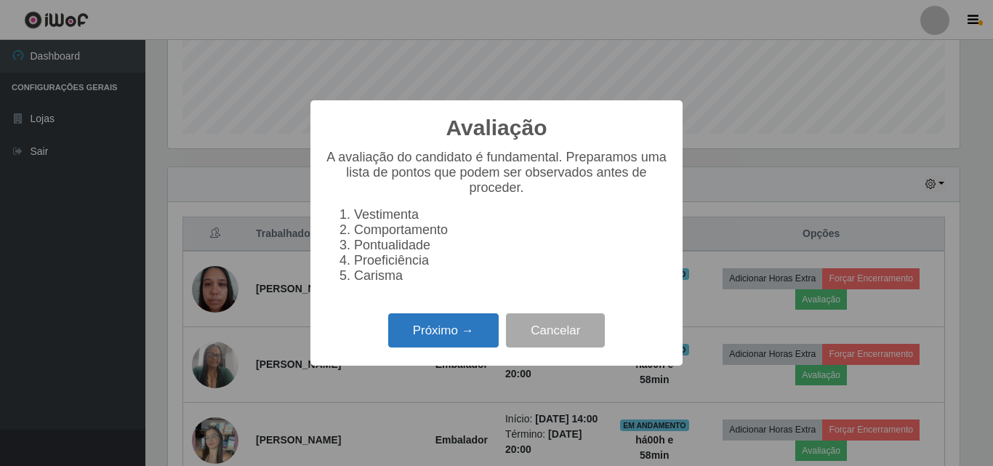
click at [422, 347] on button "Próximo →" at bounding box center [443, 330] width 110 height 34
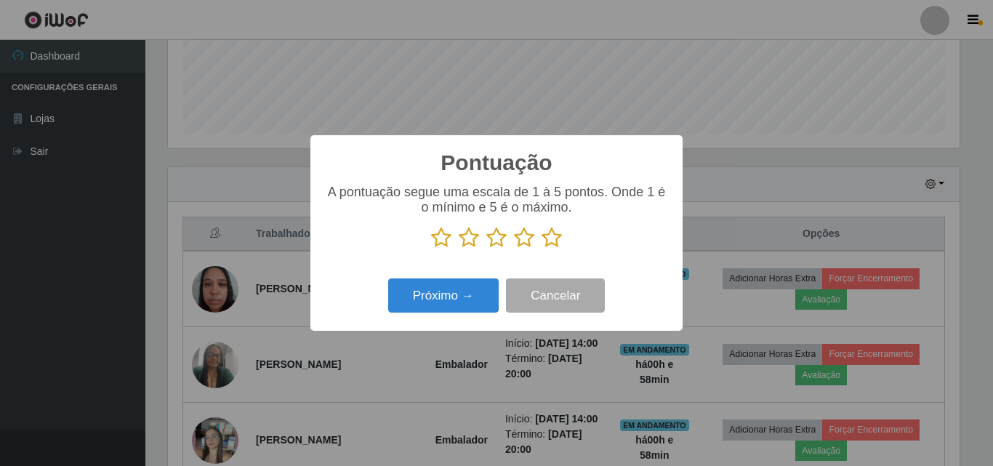
click at [549, 230] on icon at bounding box center [551, 238] width 20 height 22
click at [541, 249] on input "radio" at bounding box center [541, 249] width 0 height 0
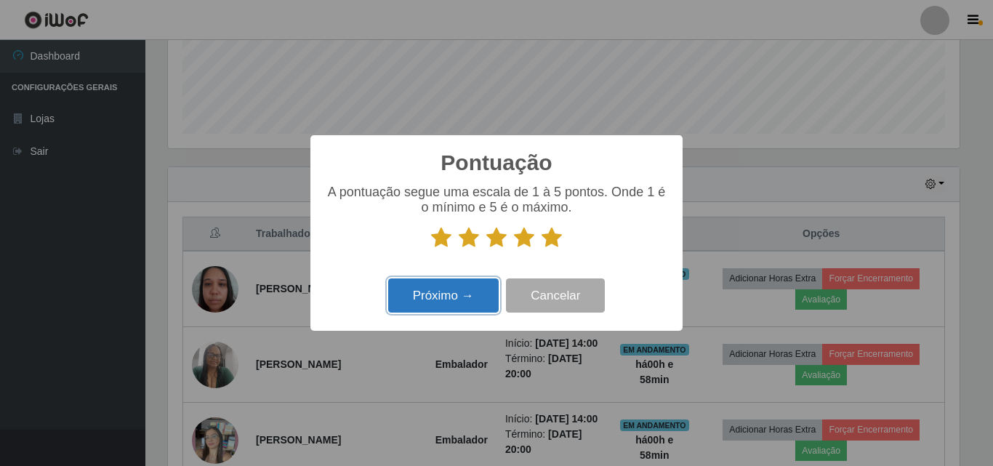
click at [453, 288] on button "Próximo →" at bounding box center [443, 295] width 110 height 34
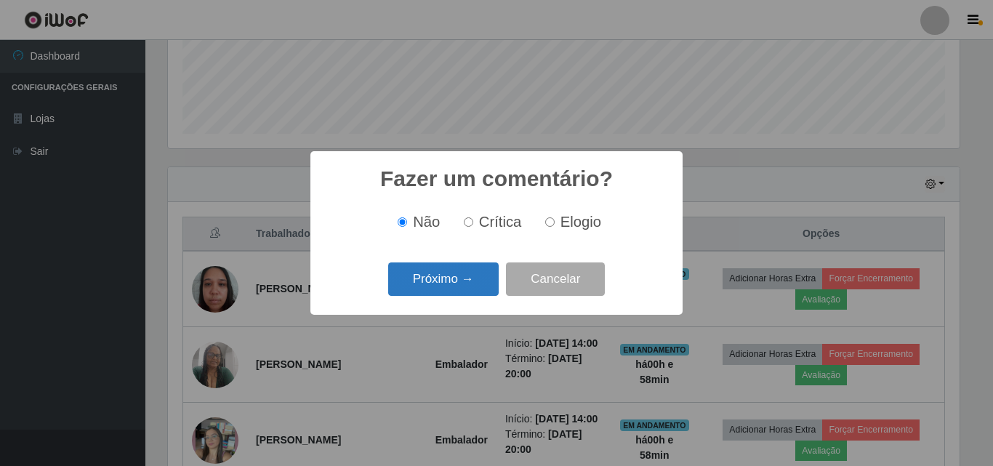
click at [469, 269] on button "Próximo →" at bounding box center [443, 279] width 110 height 34
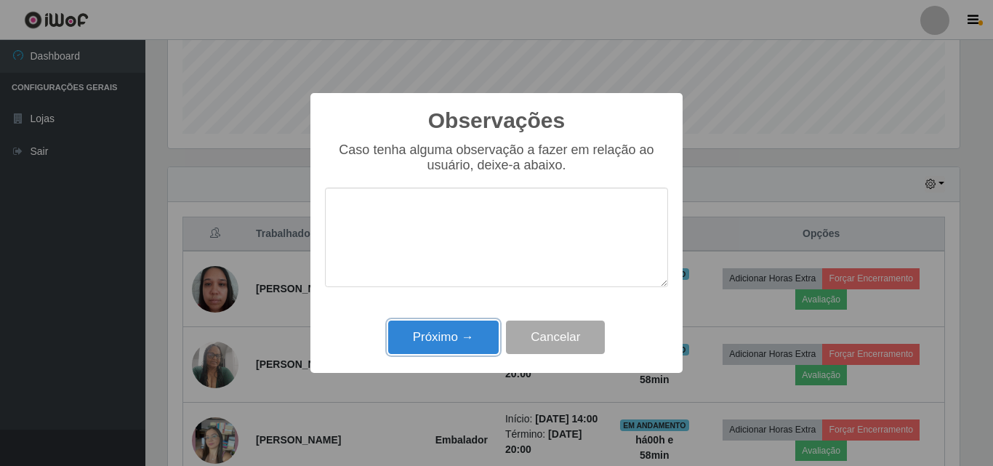
drag, startPoint x: 462, startPoint y: 342, endPoint x: 469, endPoint y: 339, distance: 7.8
click at [465, 342] on button "Próximo →" at bounding box center [443, 337] width 110 height 34
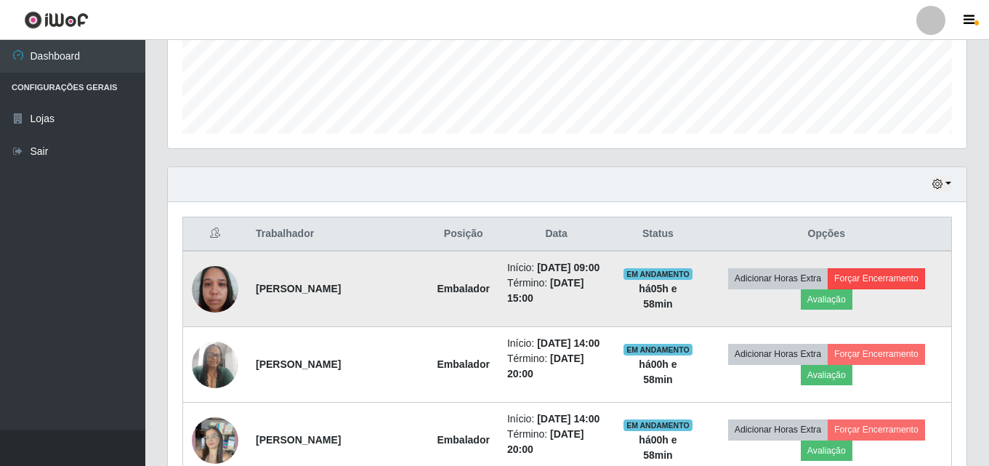
click at [865, 288] on td "Adicionar Horas Extra Forçar Encerramento Avaliação" at bounding box center [827, 289] width 250 height 76
click at [863, 280] on button "Forçar Encerramento" at bounding box center [876, 278] width 97 height 20
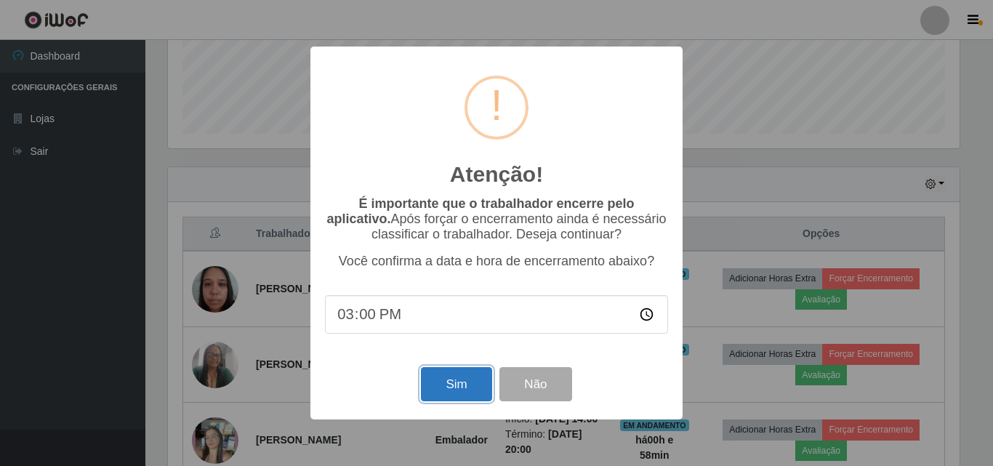
click at [440, 391] on button "Sim" at bounding box center [456, 384] width 70 height 34
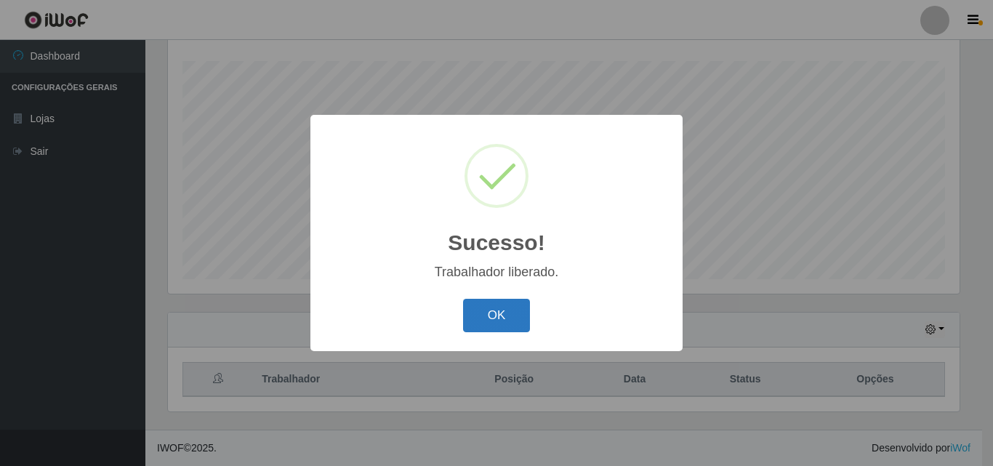
click at [480, 311] on button "OK" at bounding box center [497, 316] width 68 height 34
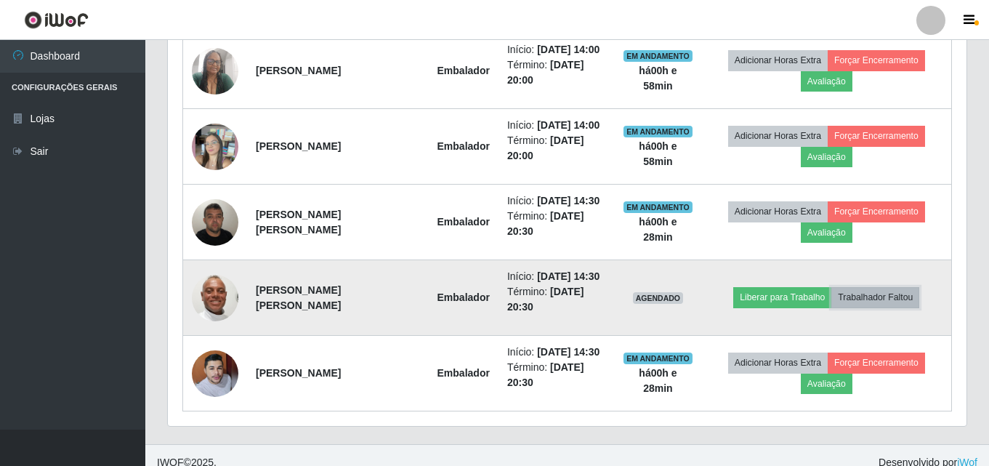
click at [857, 306] on button "Trabalhador Faltou" at bounding box center [875, 297] width 88 height 20
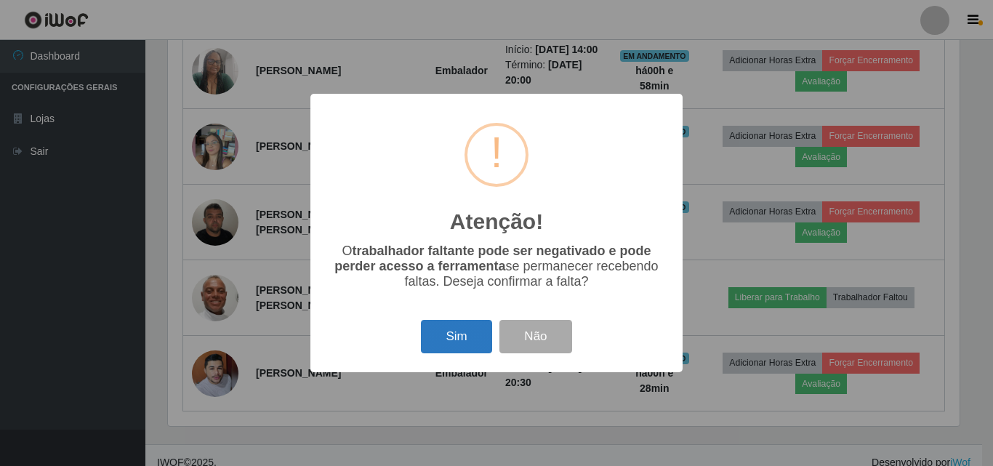
click at [477, 348] on button "Sim" at bounding box center [456, 337] width 70 height 34
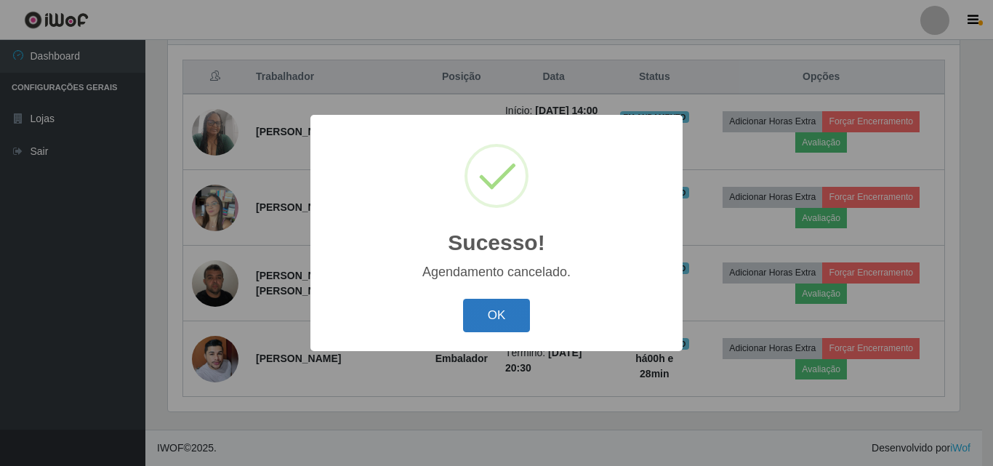
click at [485, 318] on button "OK" at bounding box center [497, 316] width 68 height 34
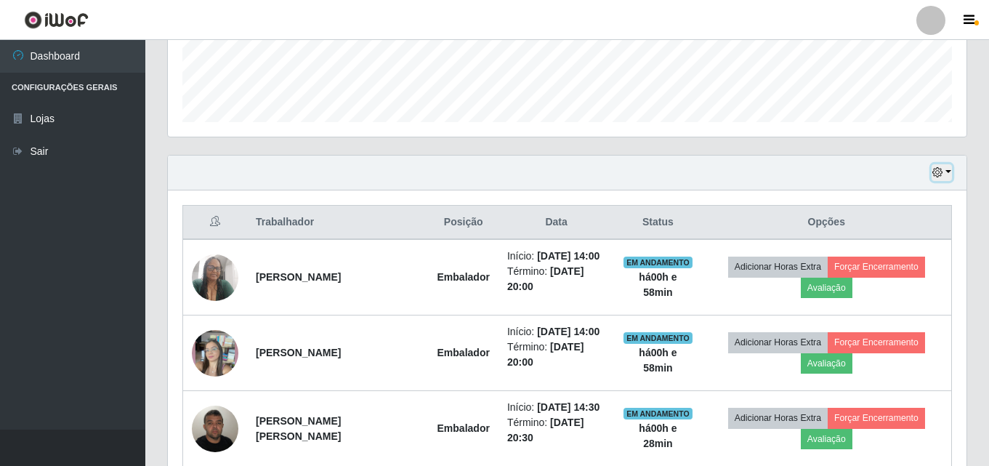
click at [945, 171] on button "button" at bounding box center [942, 172] width 20 height 17
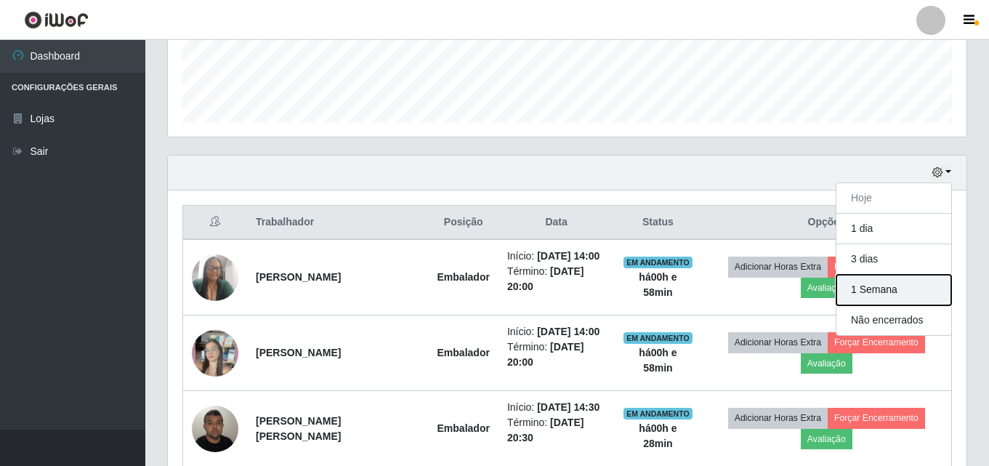
click at [906, 283] on button "1 Semana" at bounding box center [893, 290] width 115 height 31
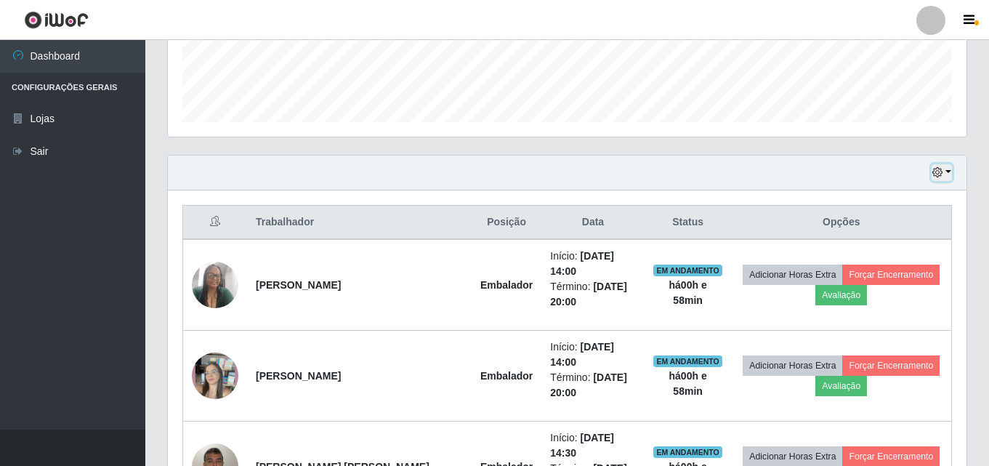
click at [941, 176] on icon "button" at bounding box center [937, 172] width 10 height 10
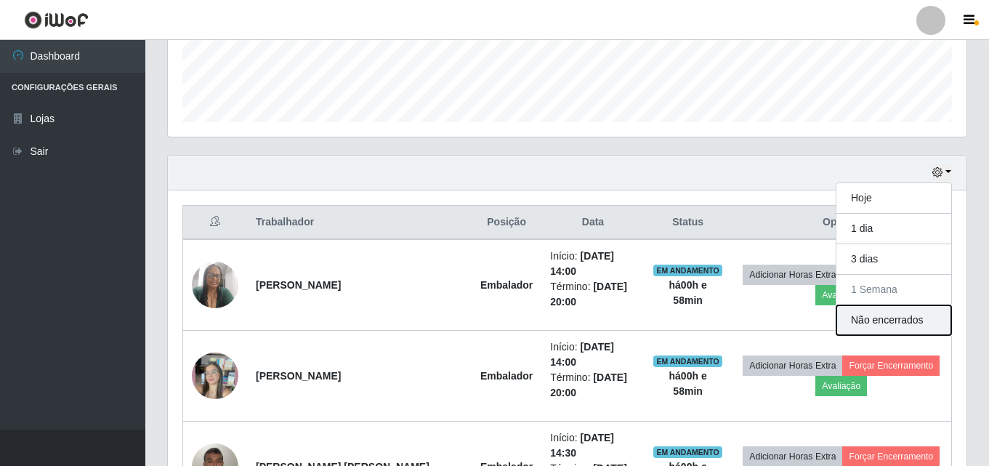
click at [941, 314] on button "Não encerrados" at bounding box center [893, 320] width 115 height 30
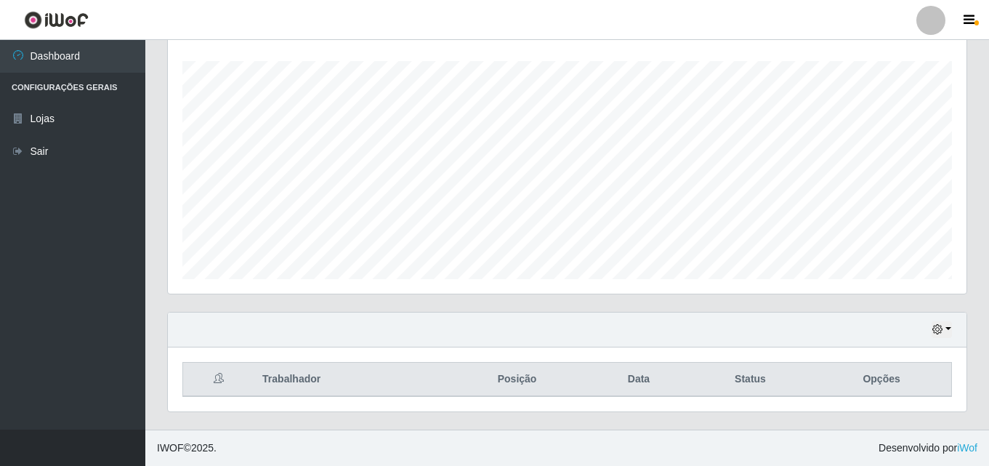
drag, startPoint x: 942, startPoint y: 318, endPoint x: 942, endPoint y: 332, distance: 13.8
click at [942, 325] on div "Hoje 1 dia 3 dias 1 Semana Não encerrados" at bounding box center [567, 329] width 799 height 35
click at [942, 332] on icon "button" at bounding box center [937, 329] width 10 height 10
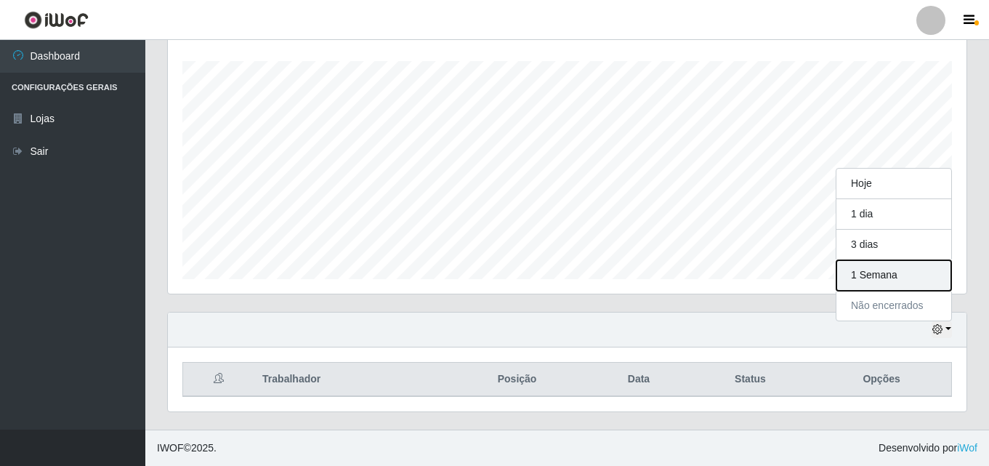
click at [921, 261] on button "1 Semana" at bounding box center [893, 275] width 115 height 31
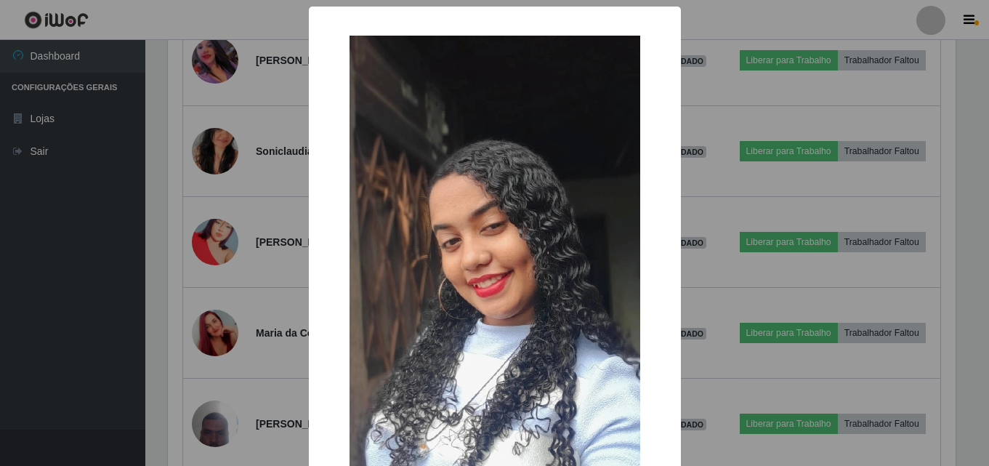
scroll to position [302, 791]
click at [244, 306] on div "× OK Cancel" at bounding box center [496, 233] width 993 height 466
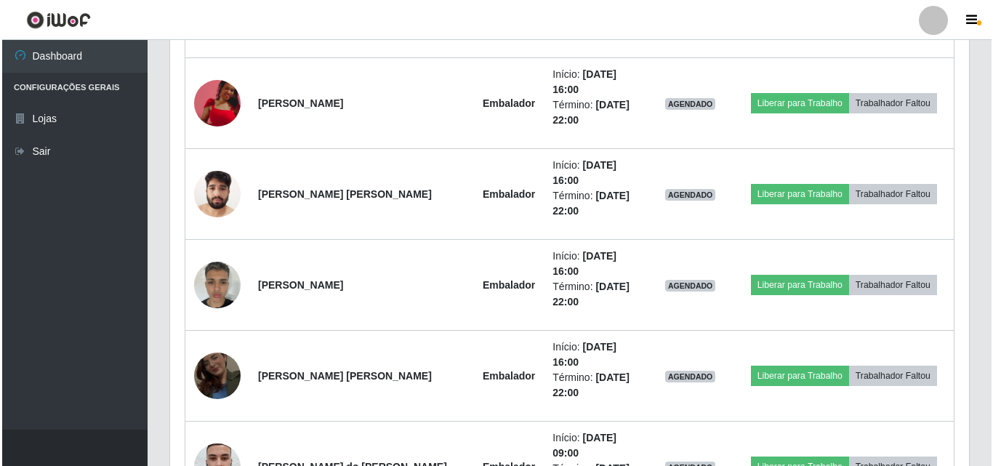
scroll to position [4473, 0]
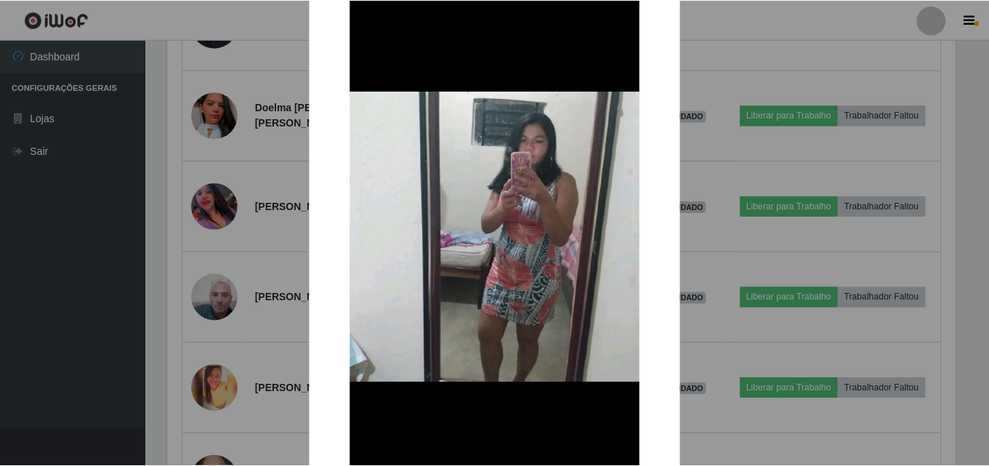
scroll to position [145, 0]
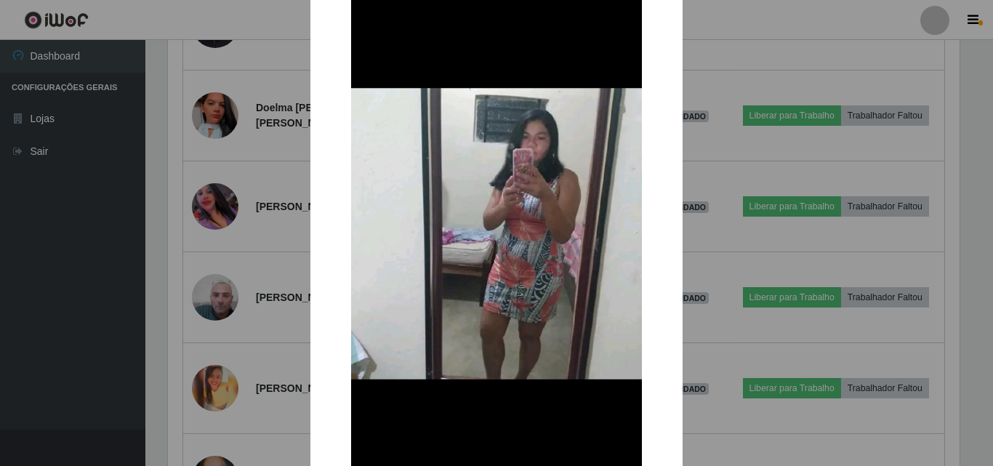
click at [286, 266] on div "× OK Cancel" at bounding box center [496, 233] width 993 height 466
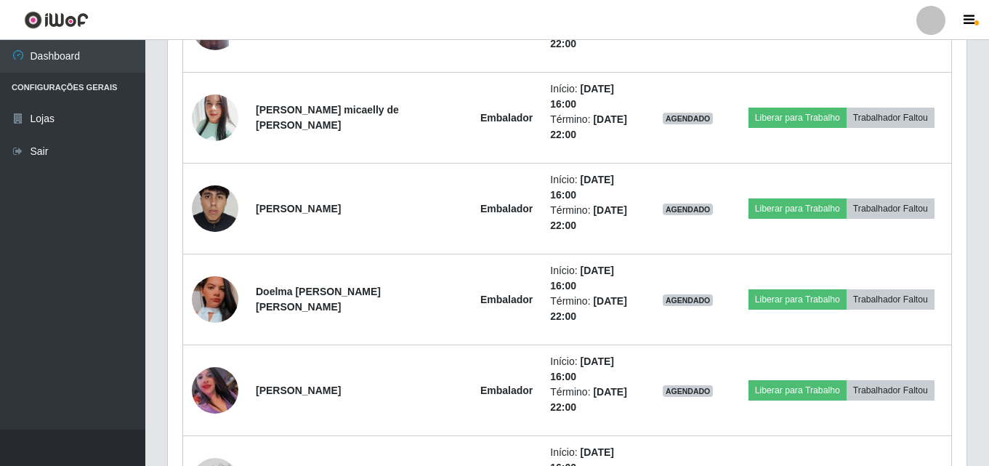
scroll to position [4255, 0]
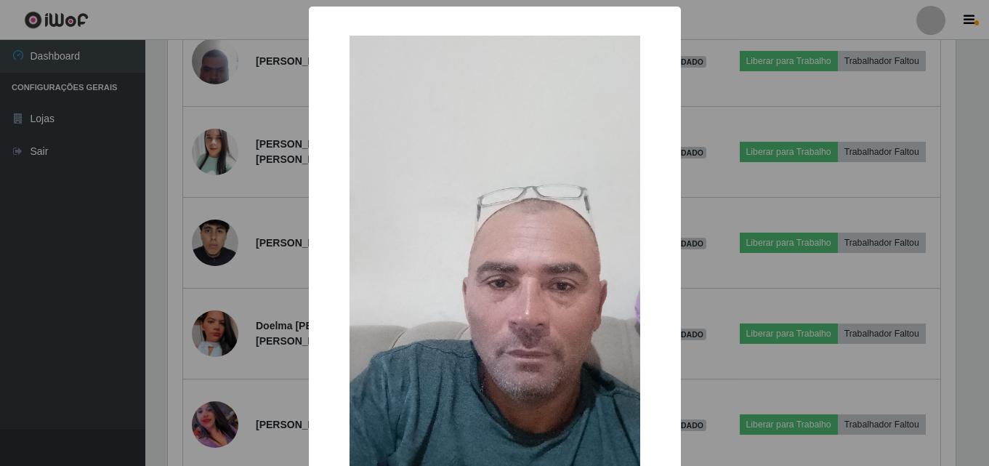
scroll to position [302, 791]
click at [208, 187] on div "× OK Cancel" at bounding box center [496, 233] width 993 height 466
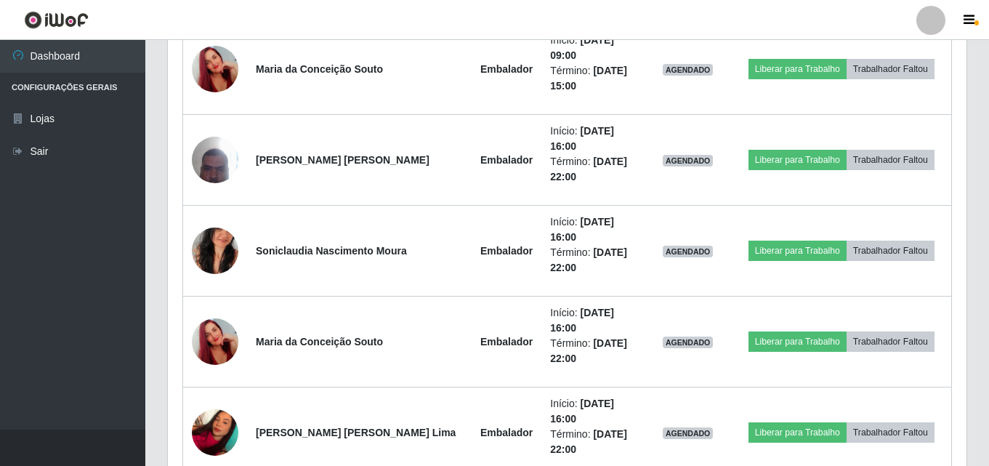
scroll to position [3383, 0]
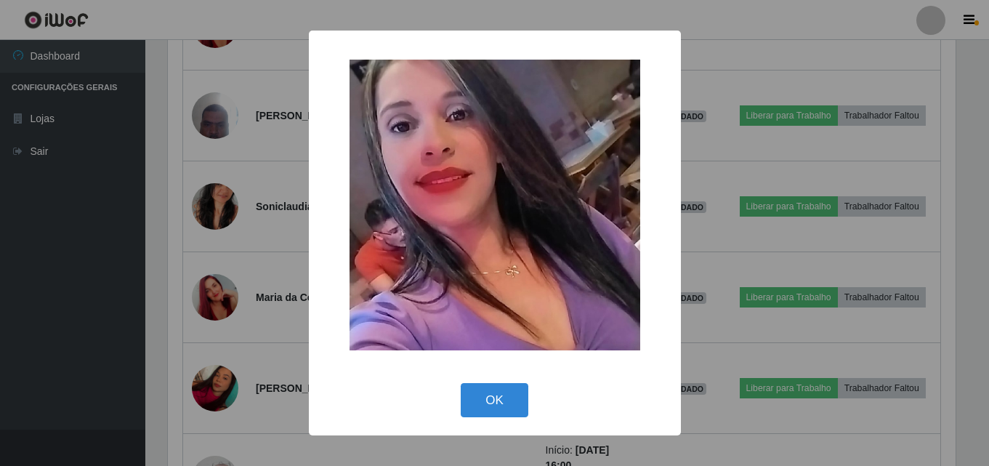
scroll to position [302, 791]
click at [210, 240] on div "× OK Cancel" at bounding box center [496, 233] width 993 height 466
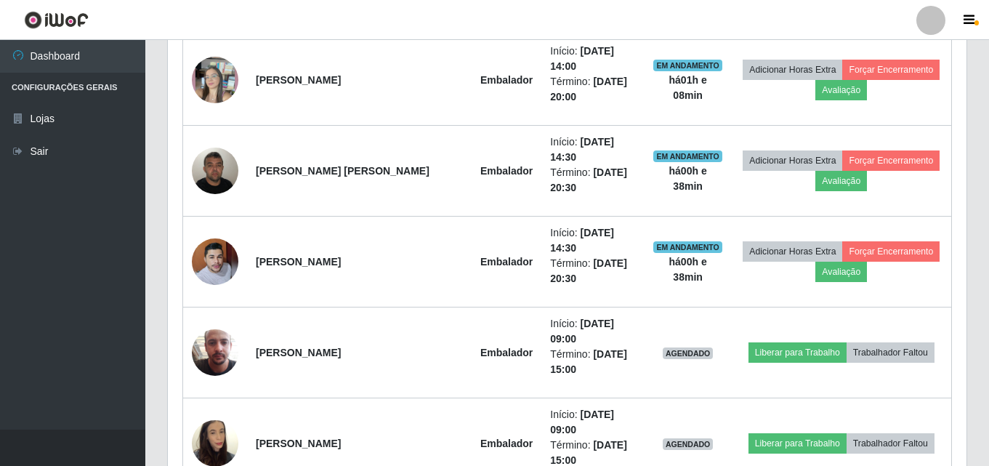
scroll to position [323, 0]
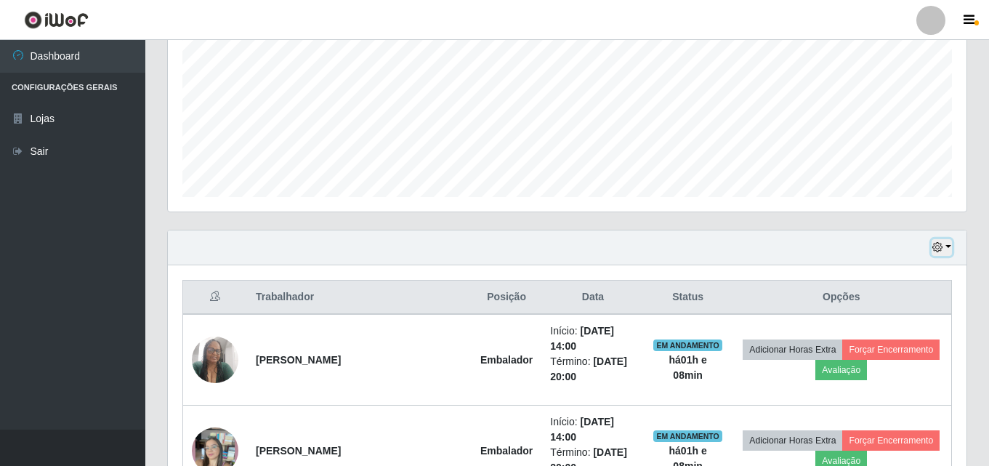
click at [945, 243] on button "button" at bounding box center [942, 247] width 20 height 17
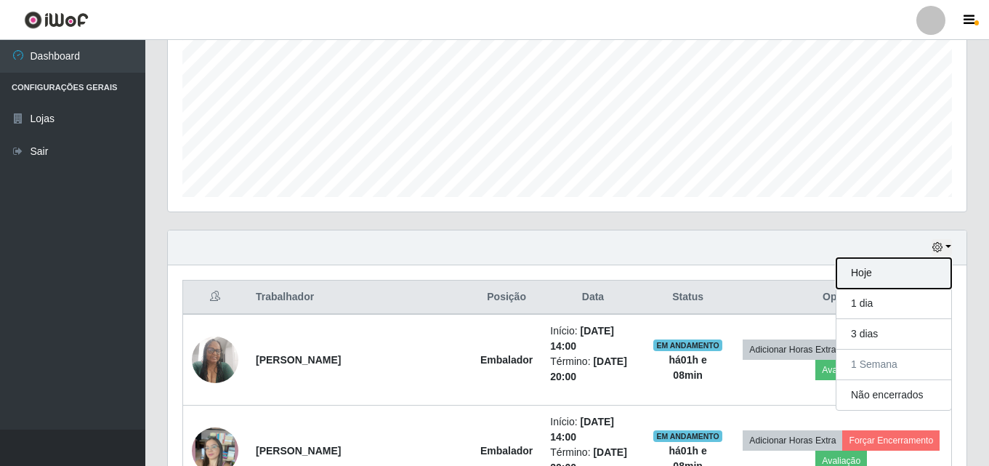
click at [928, 278] on button "Hoje" at bounding box center [893, 273] width 115 height 31
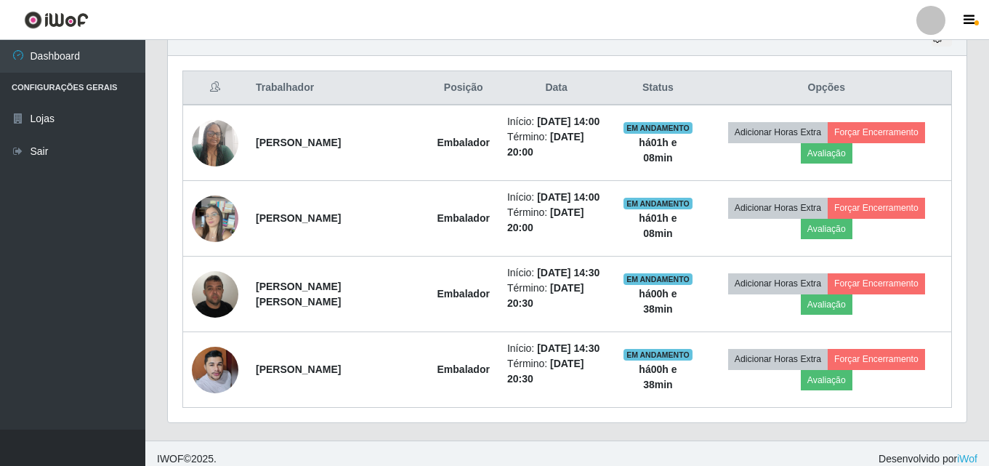
scroll to position [541, 0]
